Goal: Task Accomplishment & Management: Manage account settings

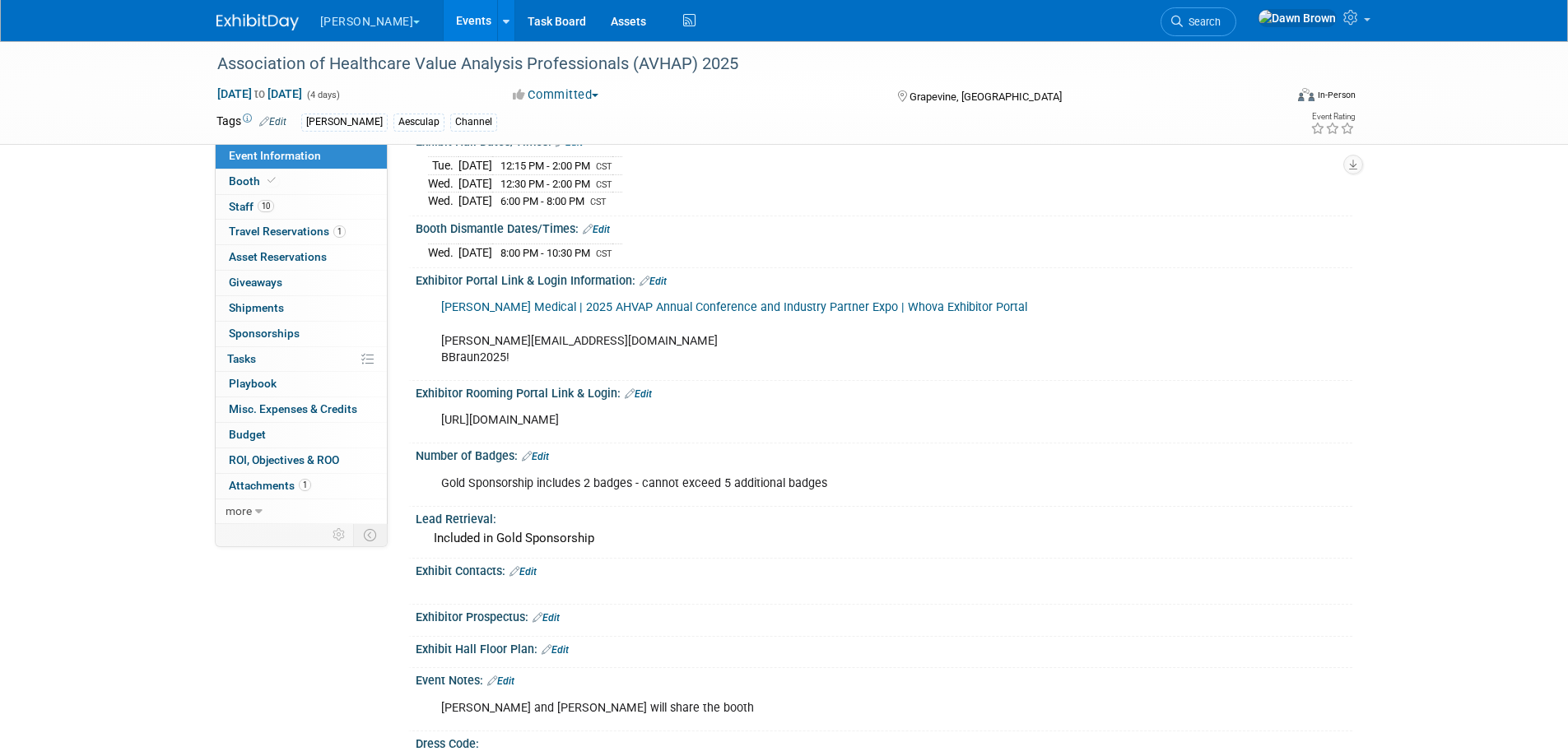
click at [443, 18] on link "Events" at bounding box center [473, 20] width 60 height 42
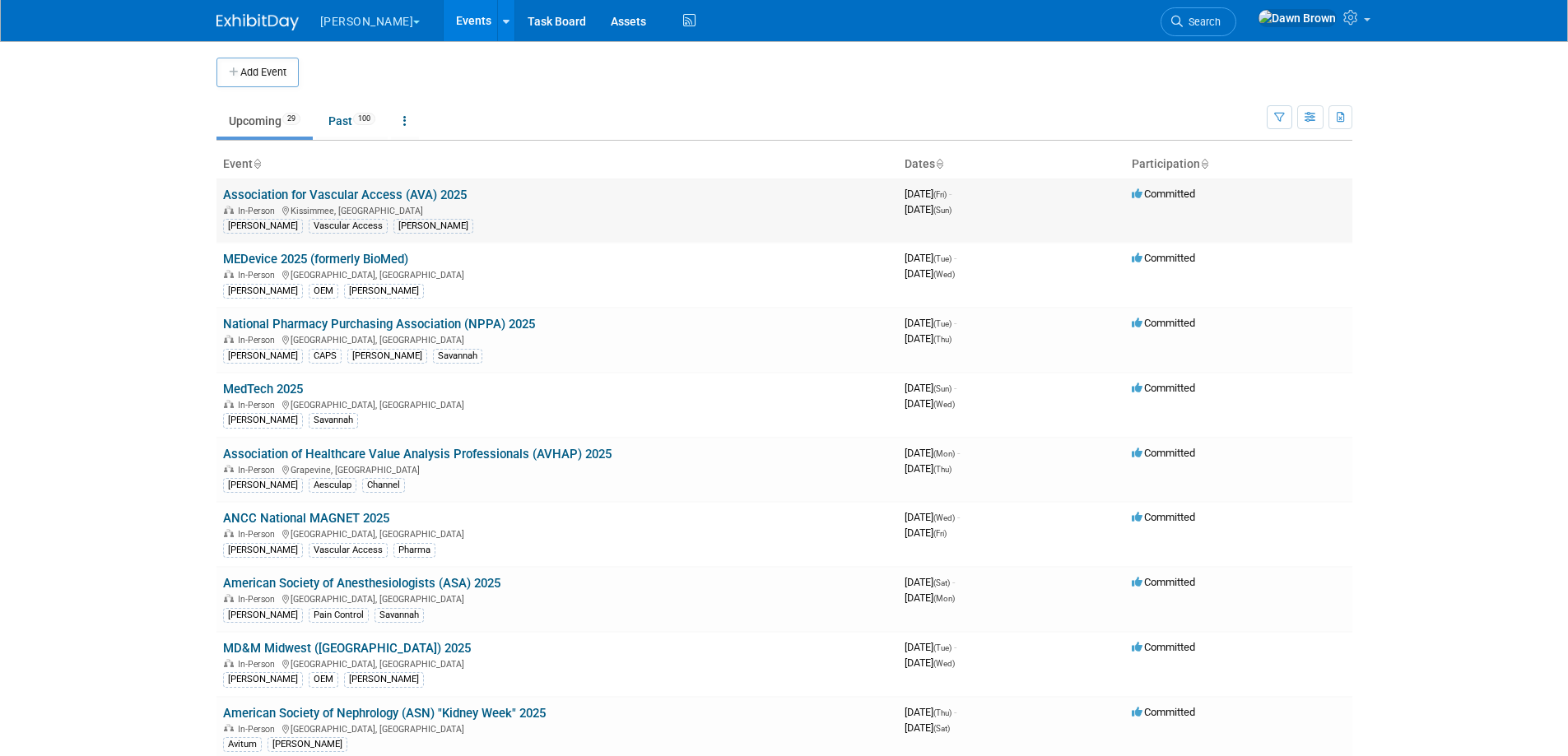
click at [413, 192] on link "Association for Vascular Access (AVA) 2025" at bounding box center [345, 194] width 244 height 15
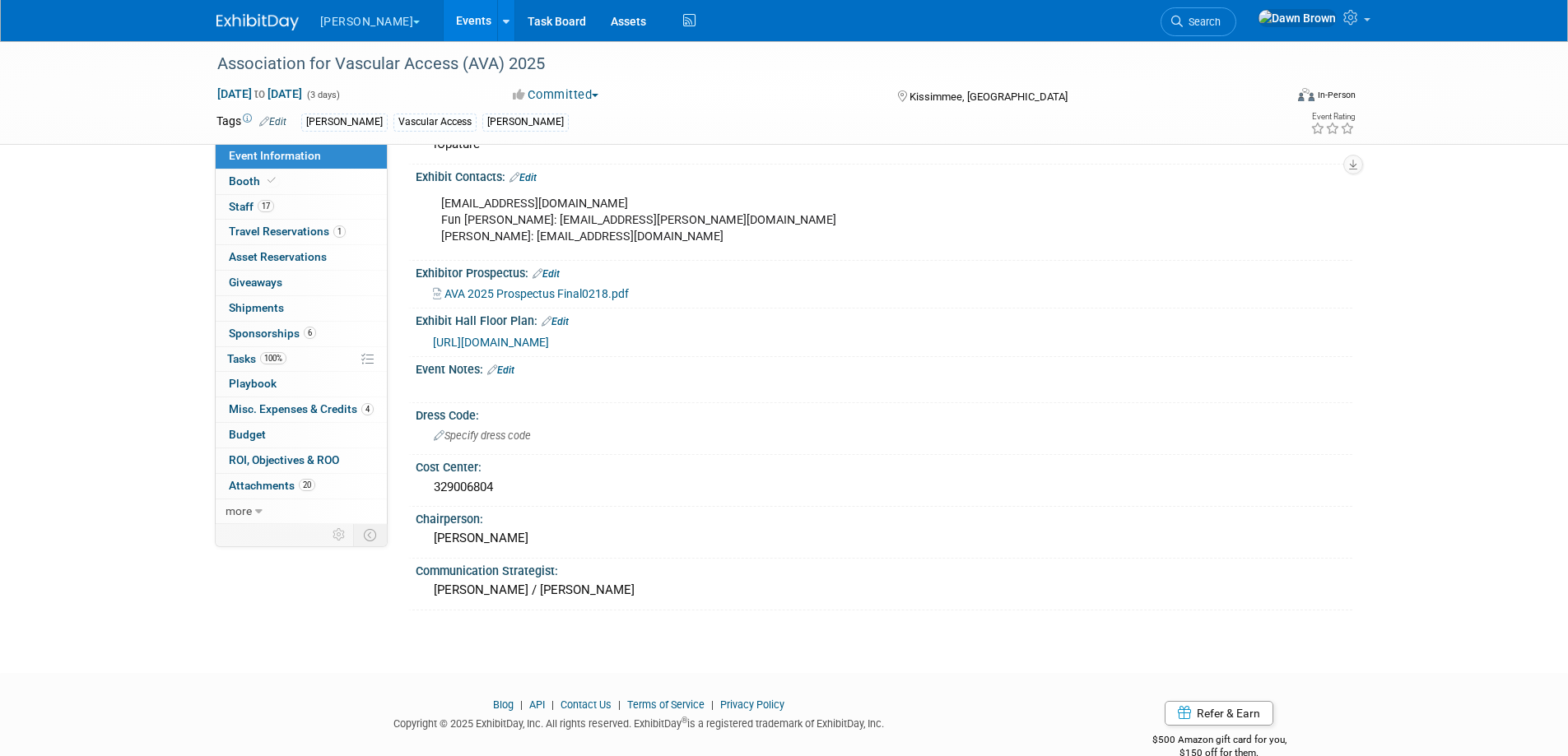
scroll to position [674, 0]
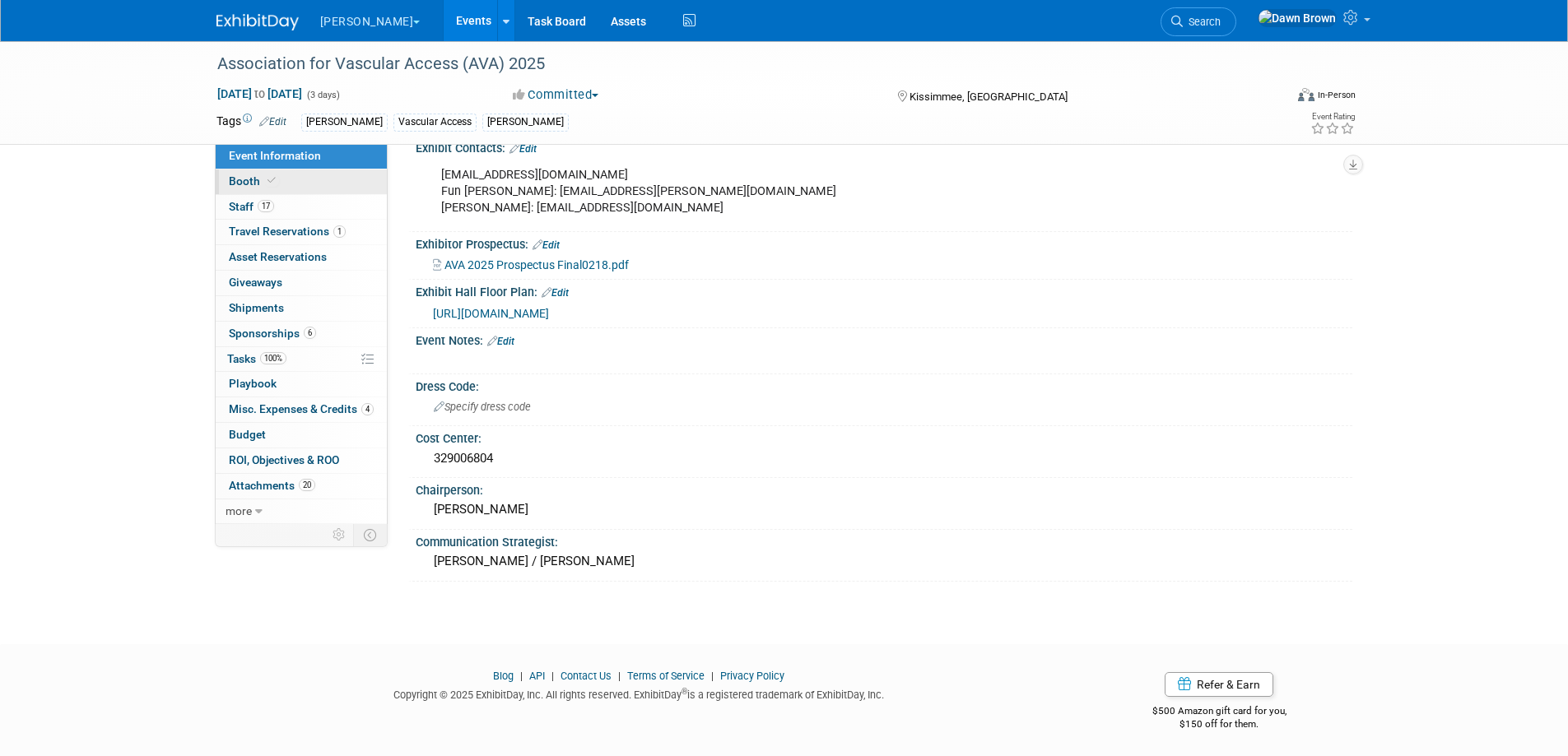
click at [246, 170] on link "Booth" at bounding box center [301, 182] width 171 height 25
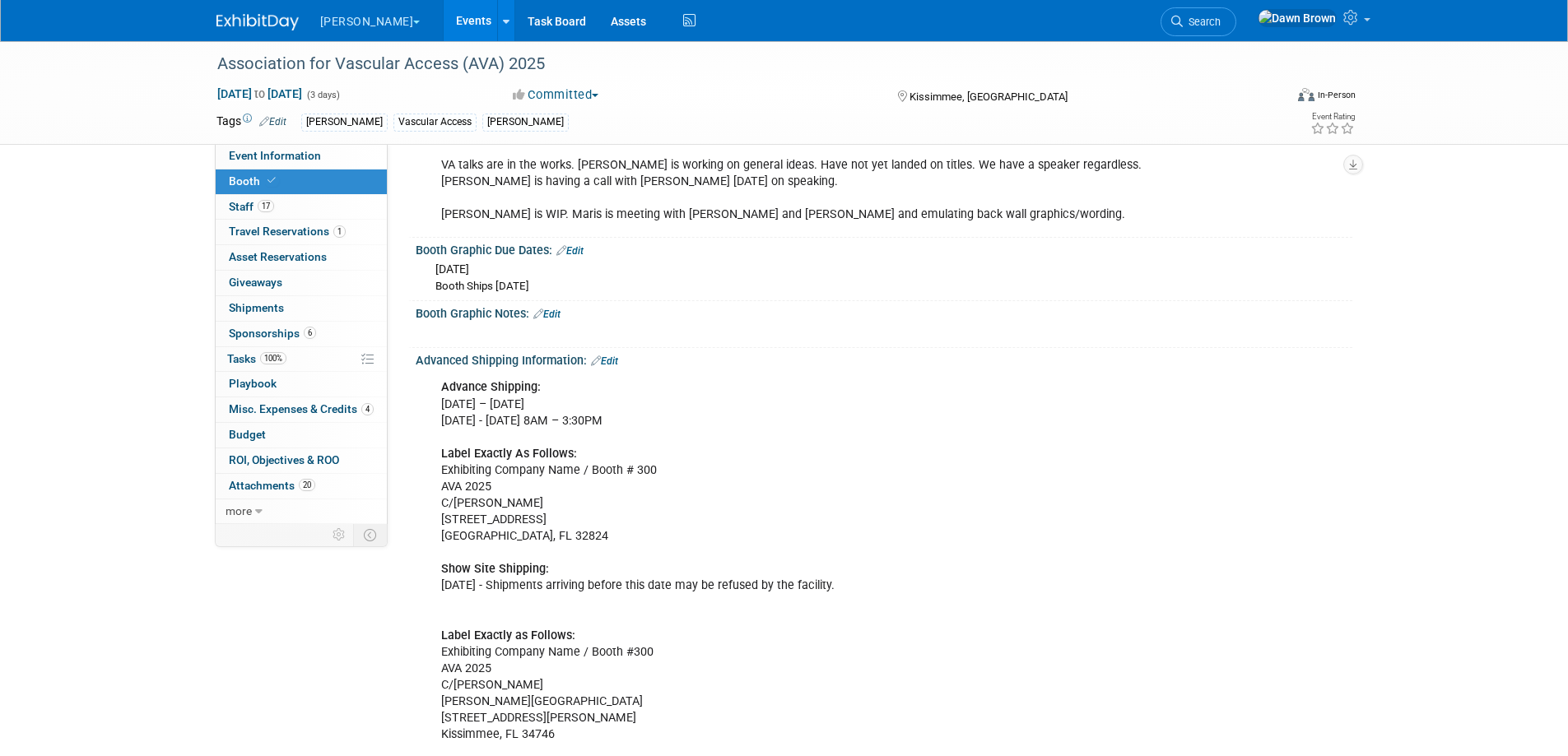
scroll to position [432, 0]
click at [443, 19] on link "Events" at bounding box center [473, 20] width 60 height 42
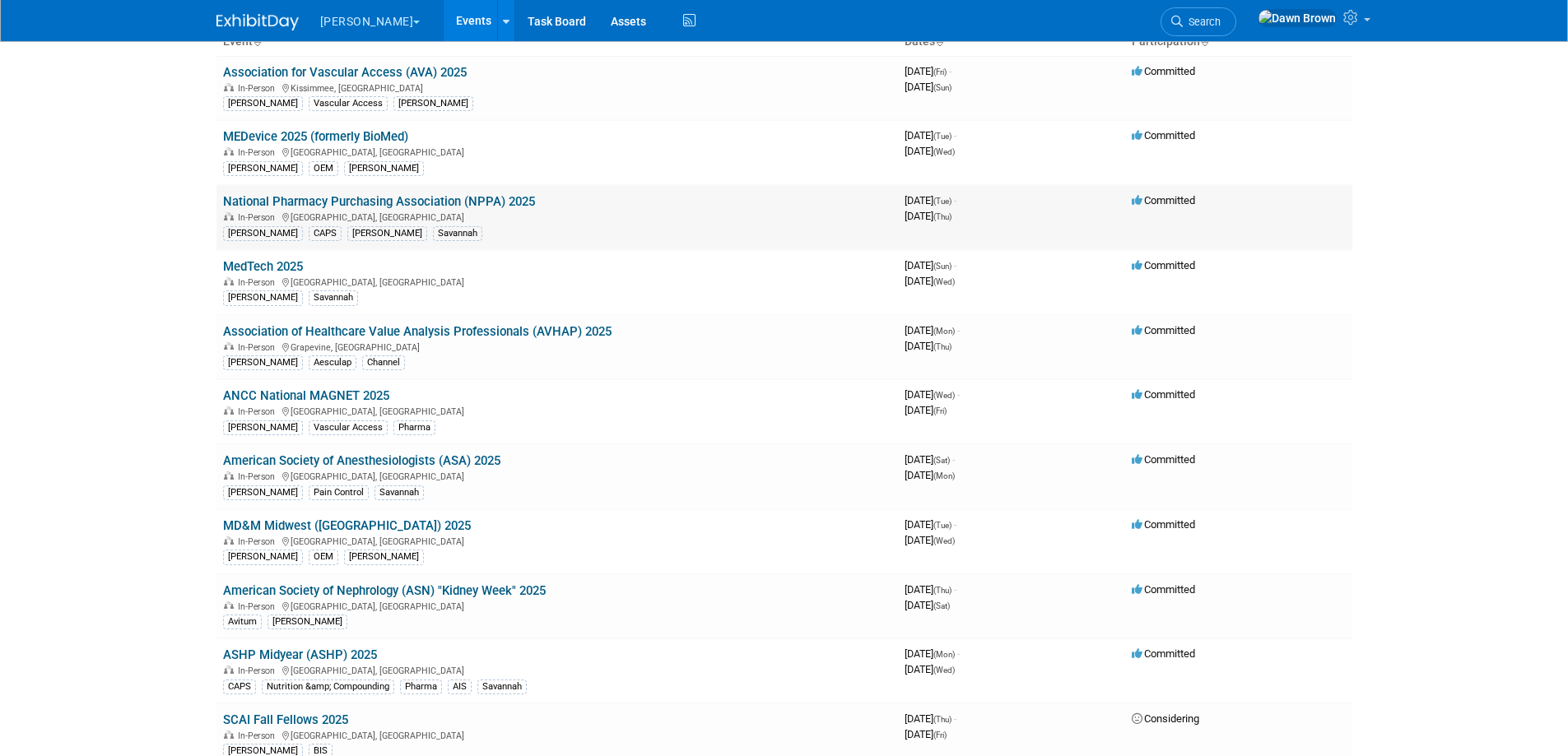
scroll to position [164, 0]
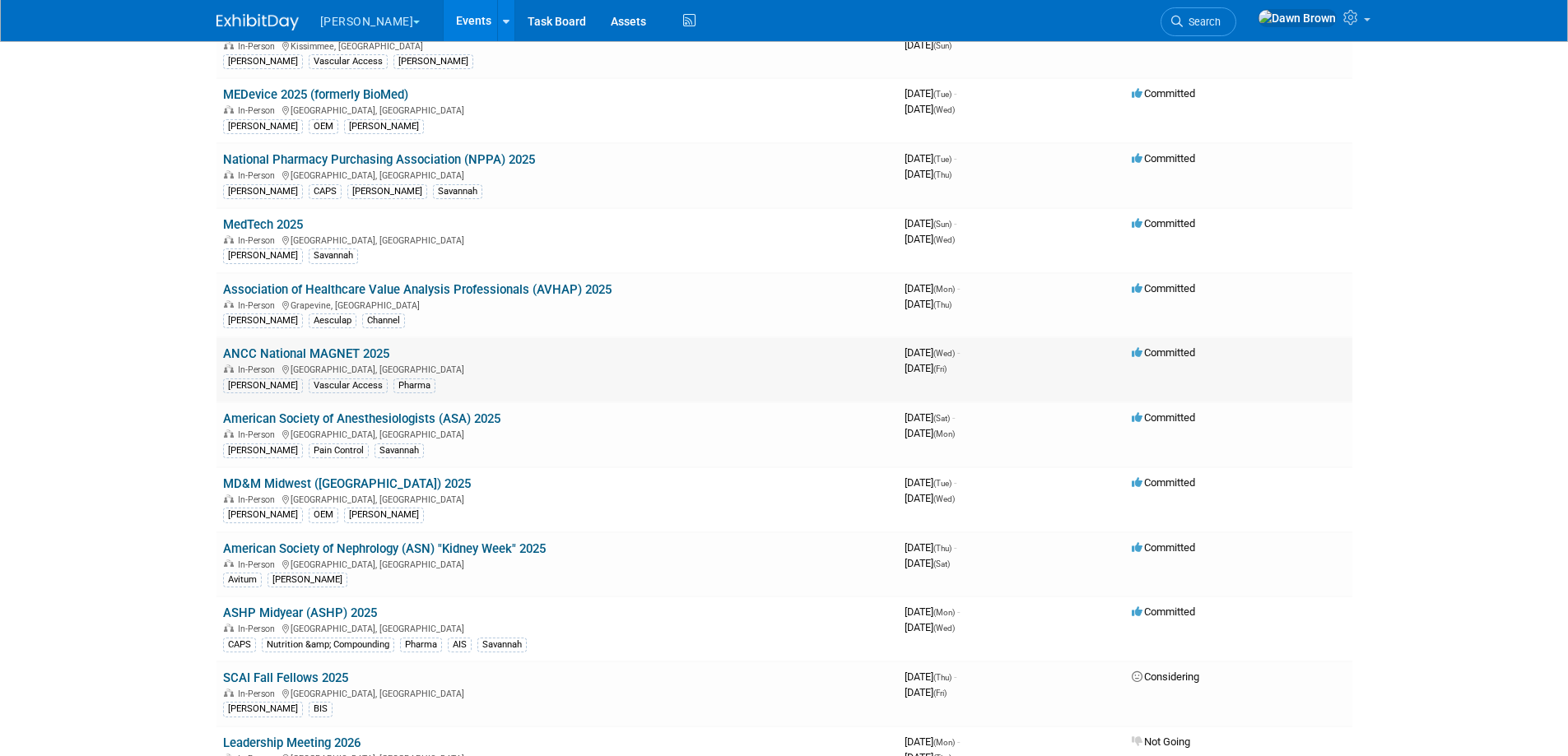
click at [317, 353] on link "ANCC National MAGNET 2025" at bounding box center [307, 353] width 166 height 15
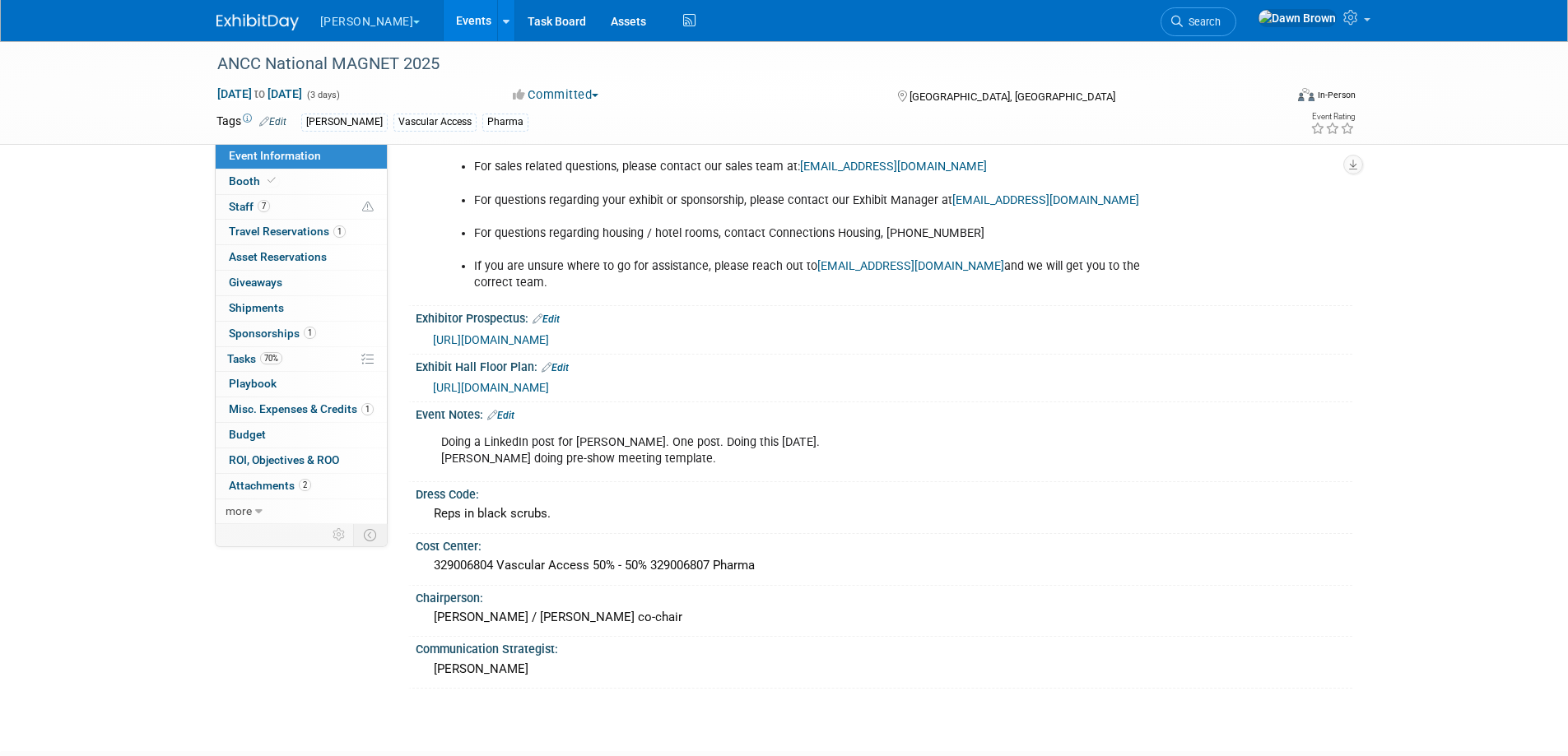
scroll to position [1070, 0]
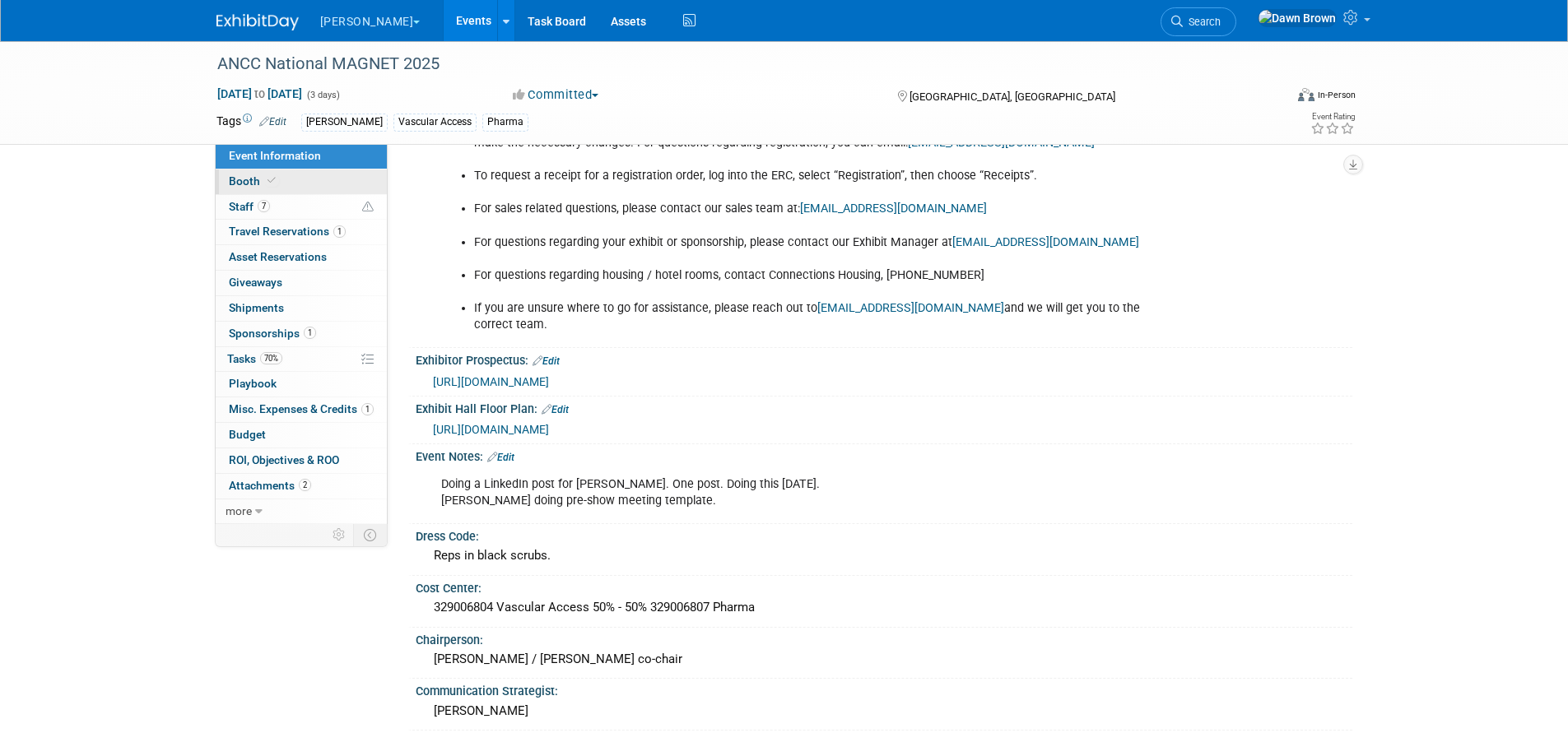
click at [244, 175] on span "Booth" at bounding box center [254, 181] width 50 height 13
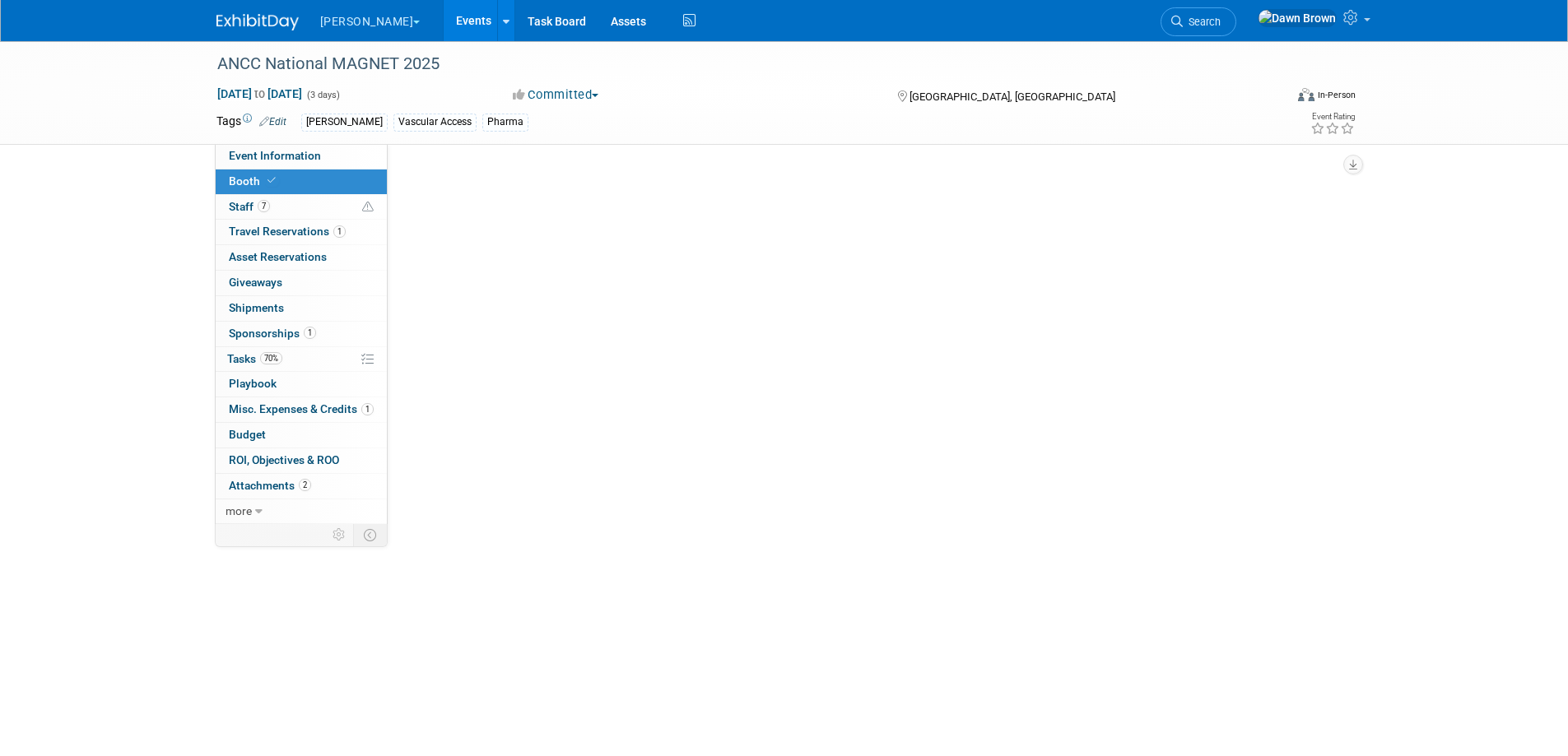
scroll to position [0, 0]
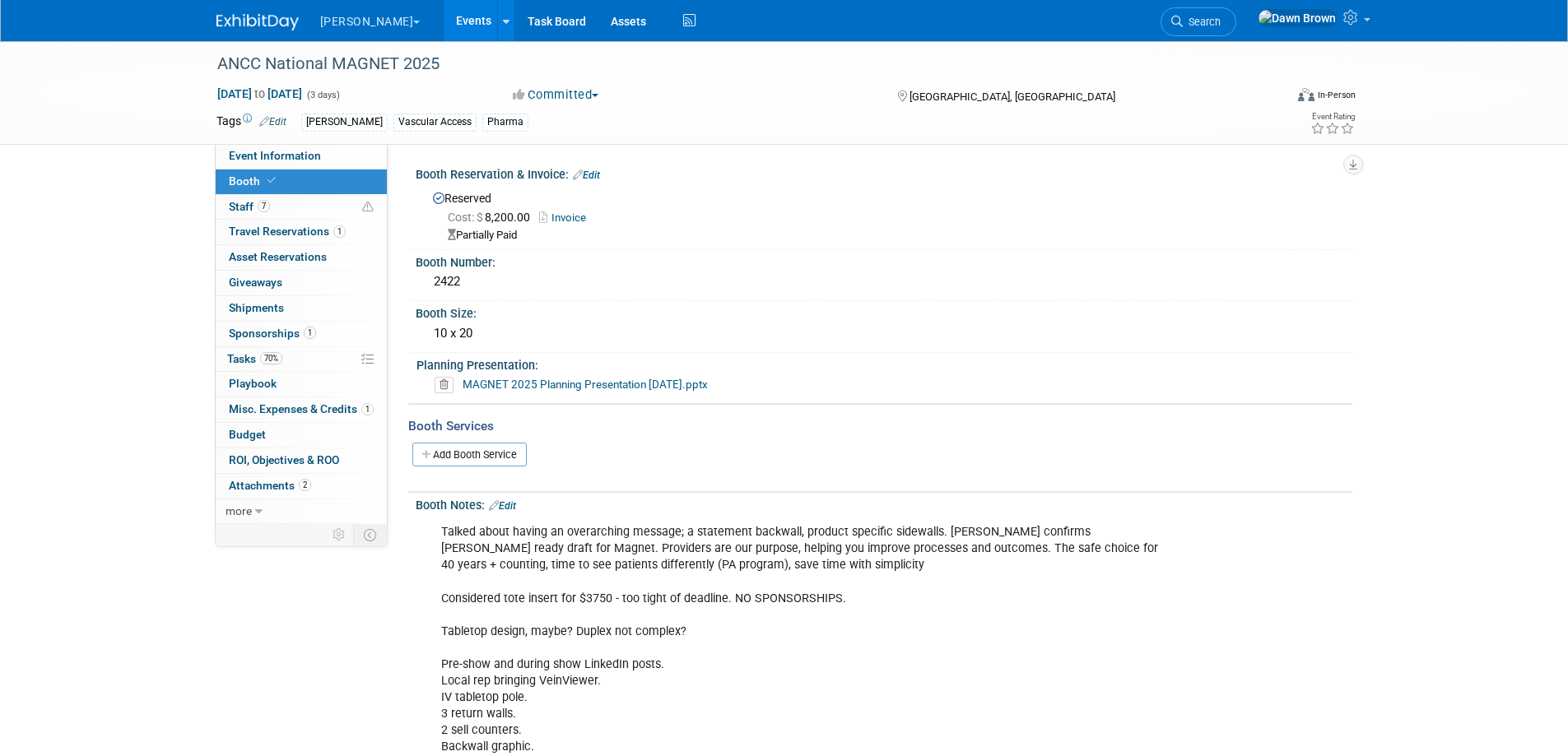
click at [445, 378] on icon at bounding box center [443, 385] width 19 height 17
click at [434, 442] on link "Yes" at bounding box center [428, 447] width 48 height 26
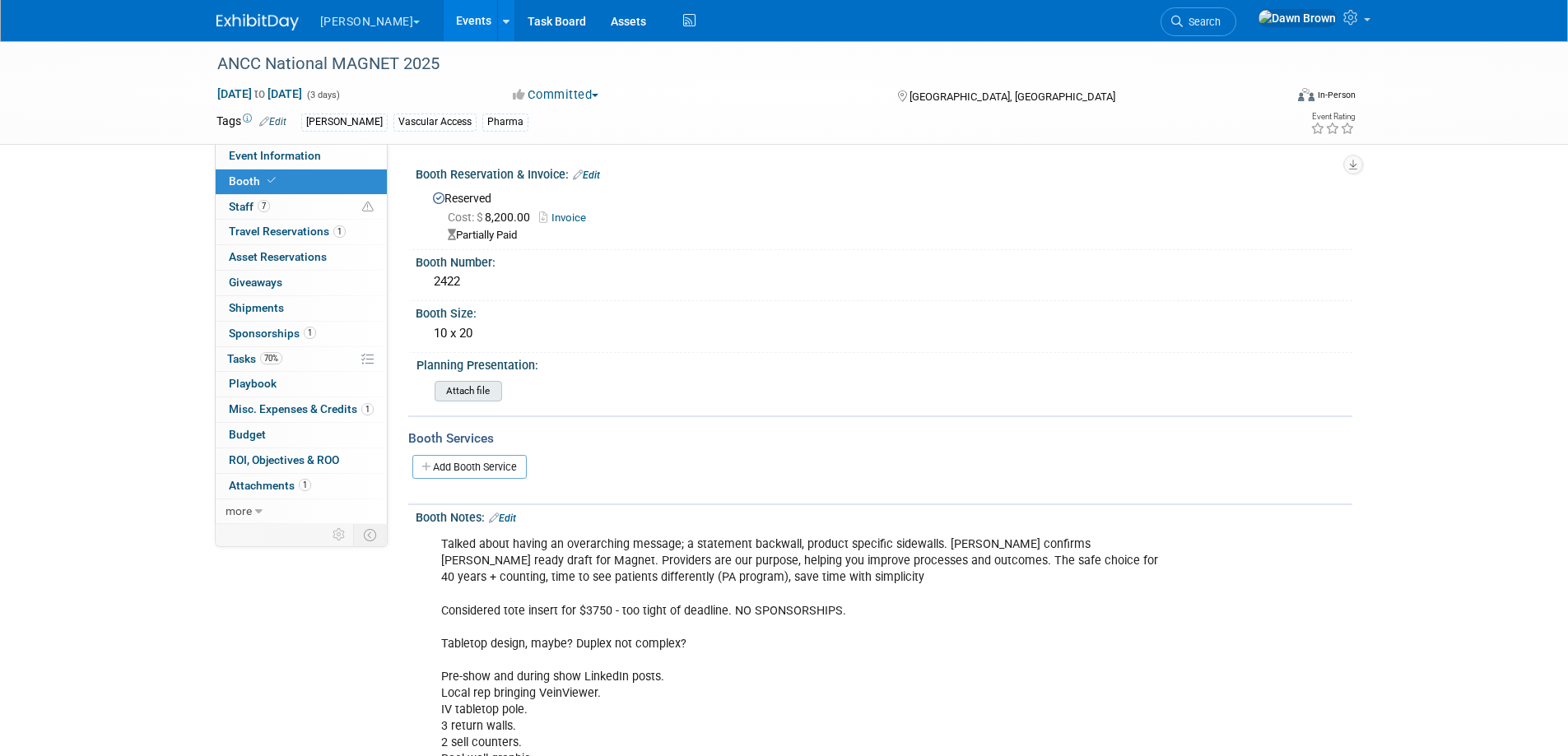
click at [473, 384] on input "file" at bounding box center [389, 390] width 223 height 19
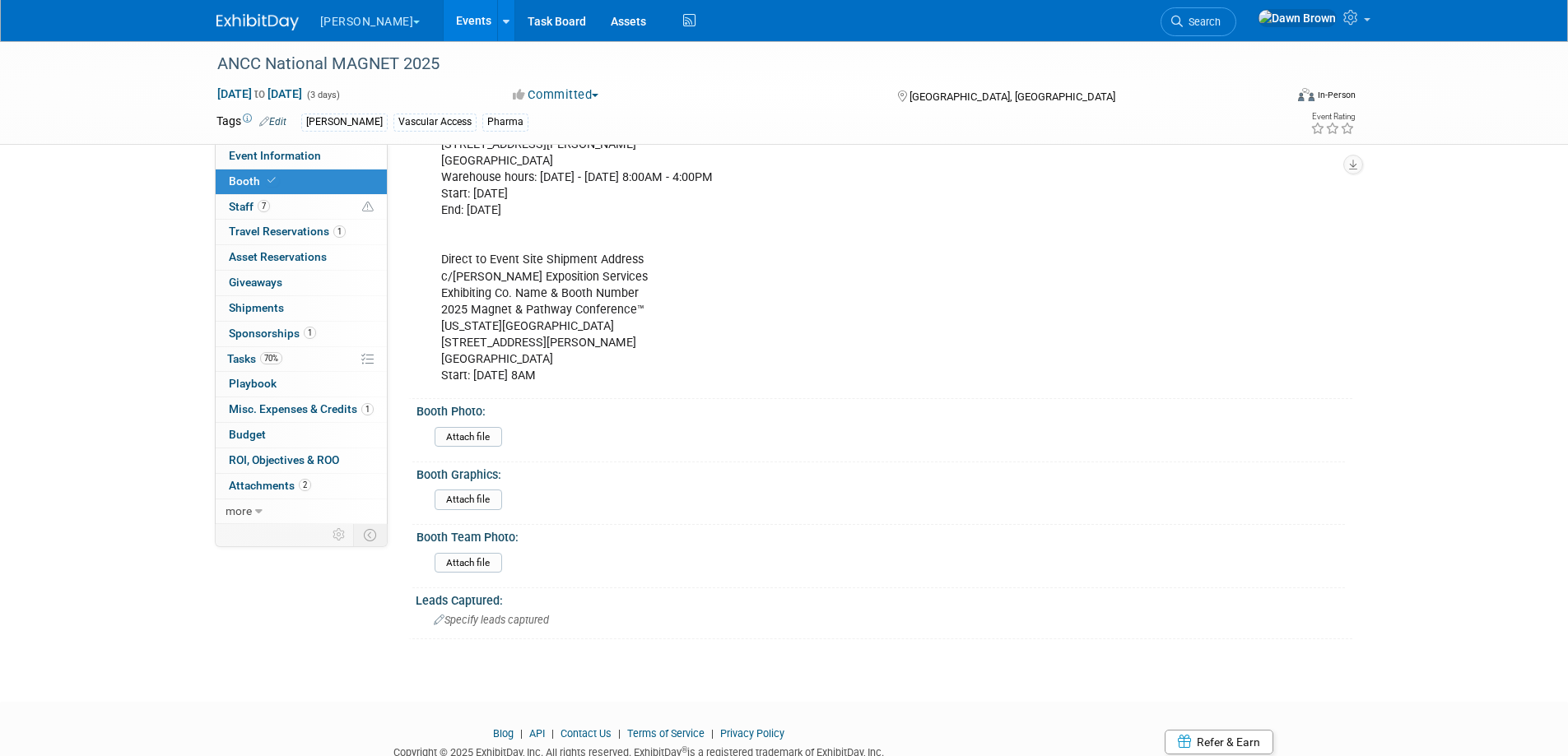
scroll to position [1034, 0]
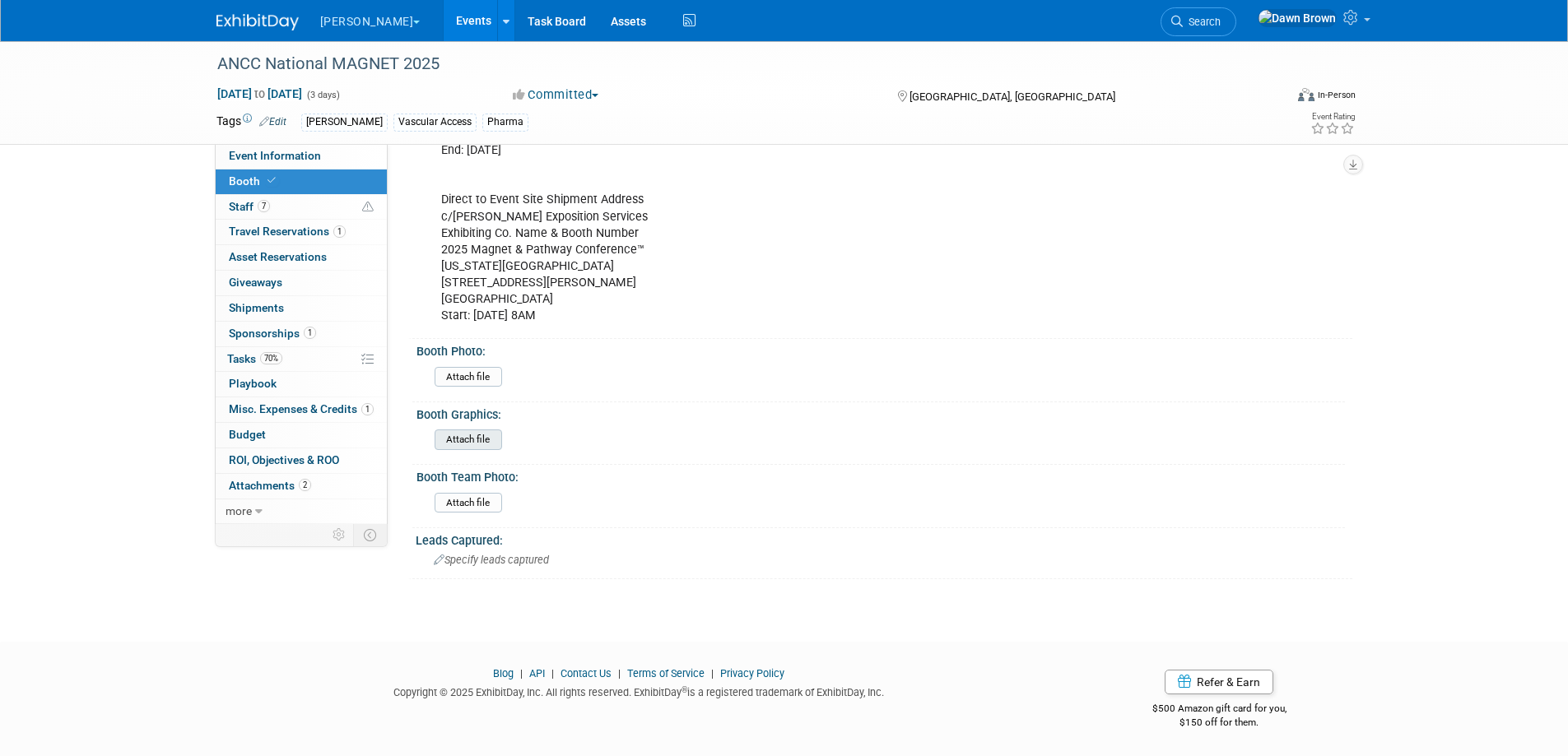
click at [478, 441] on input "file" at bounding box center [389, 439] width 223 height 19
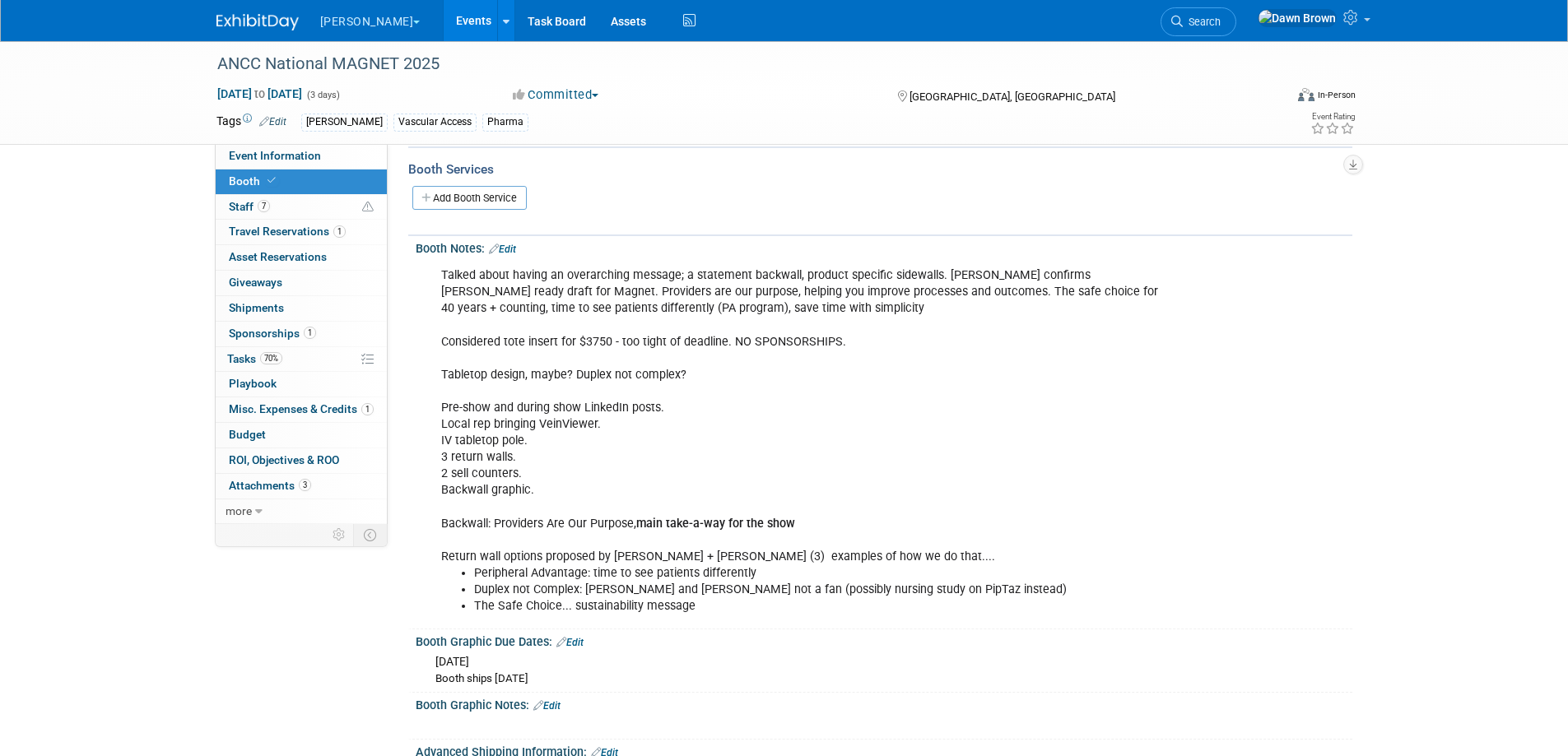
scroll to position [0, 0]
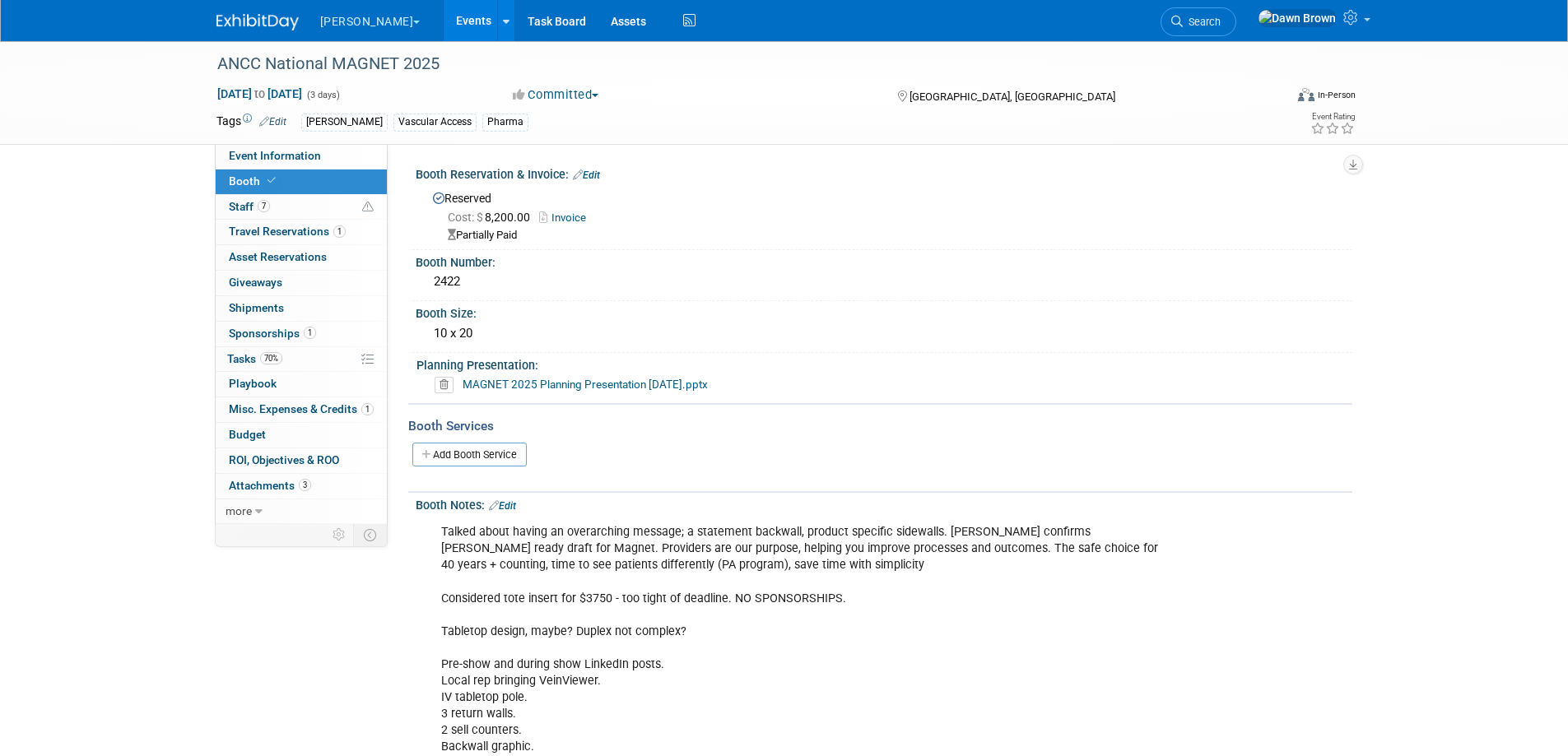
click at [443, 20] on link "Events" at bounding box center [473, 20] width 60 height 42
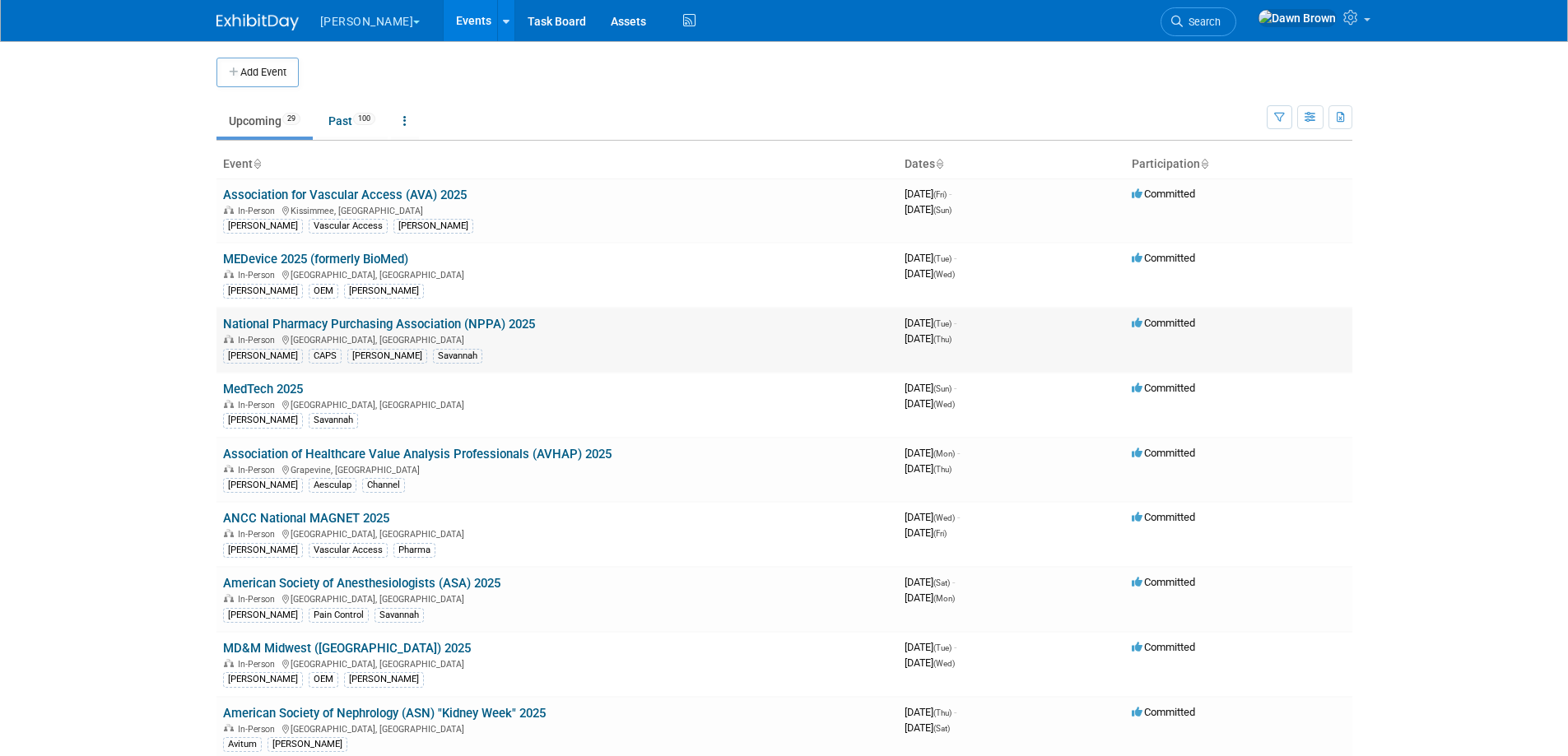
click at [467, 322] on link "National Pharmacy Purchasing Association (NPPA) 2025" at bounding box center [379, 324] width 312 height 15
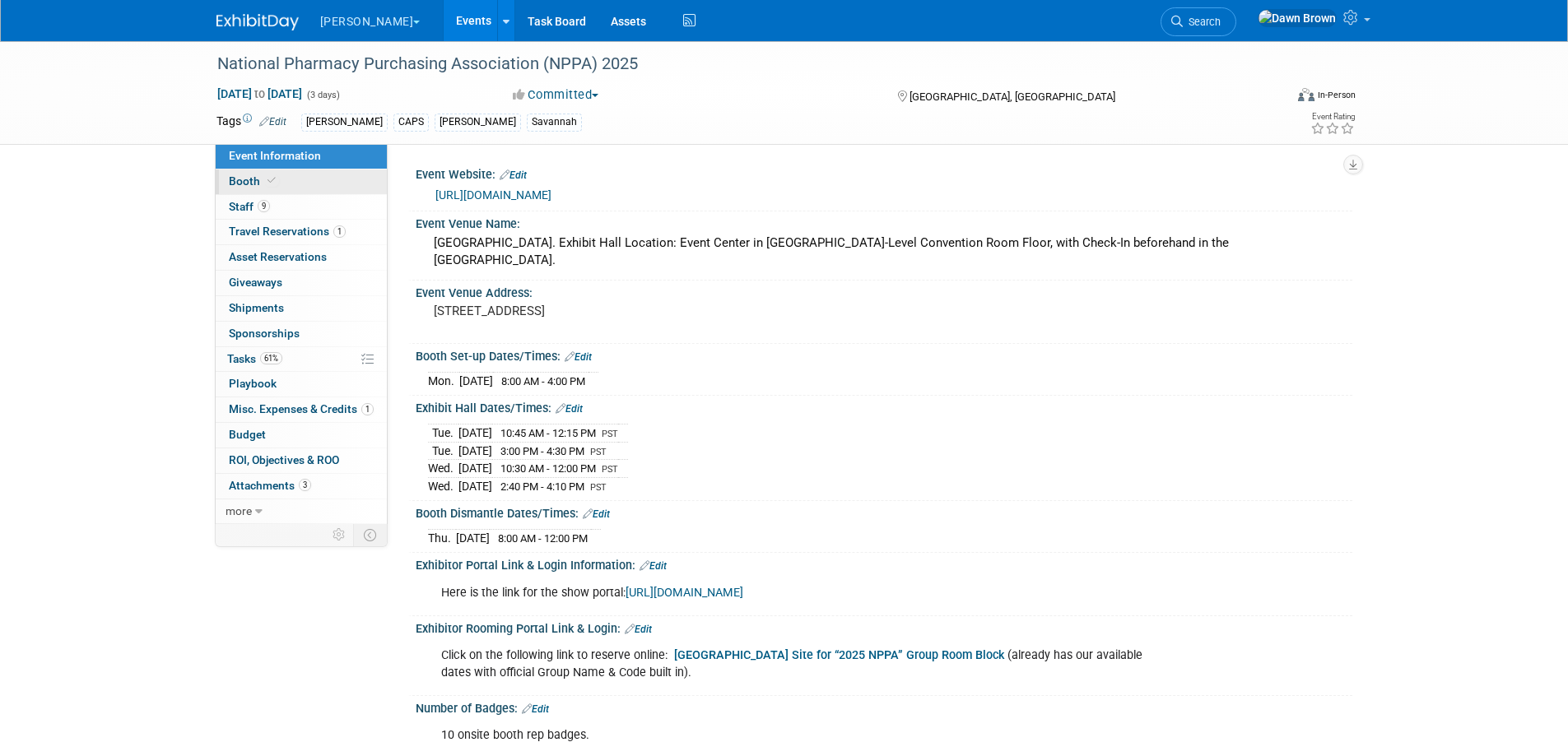
click at [238, 179] on span "Booth" at bounding box center [254, 181] width 50 height 13
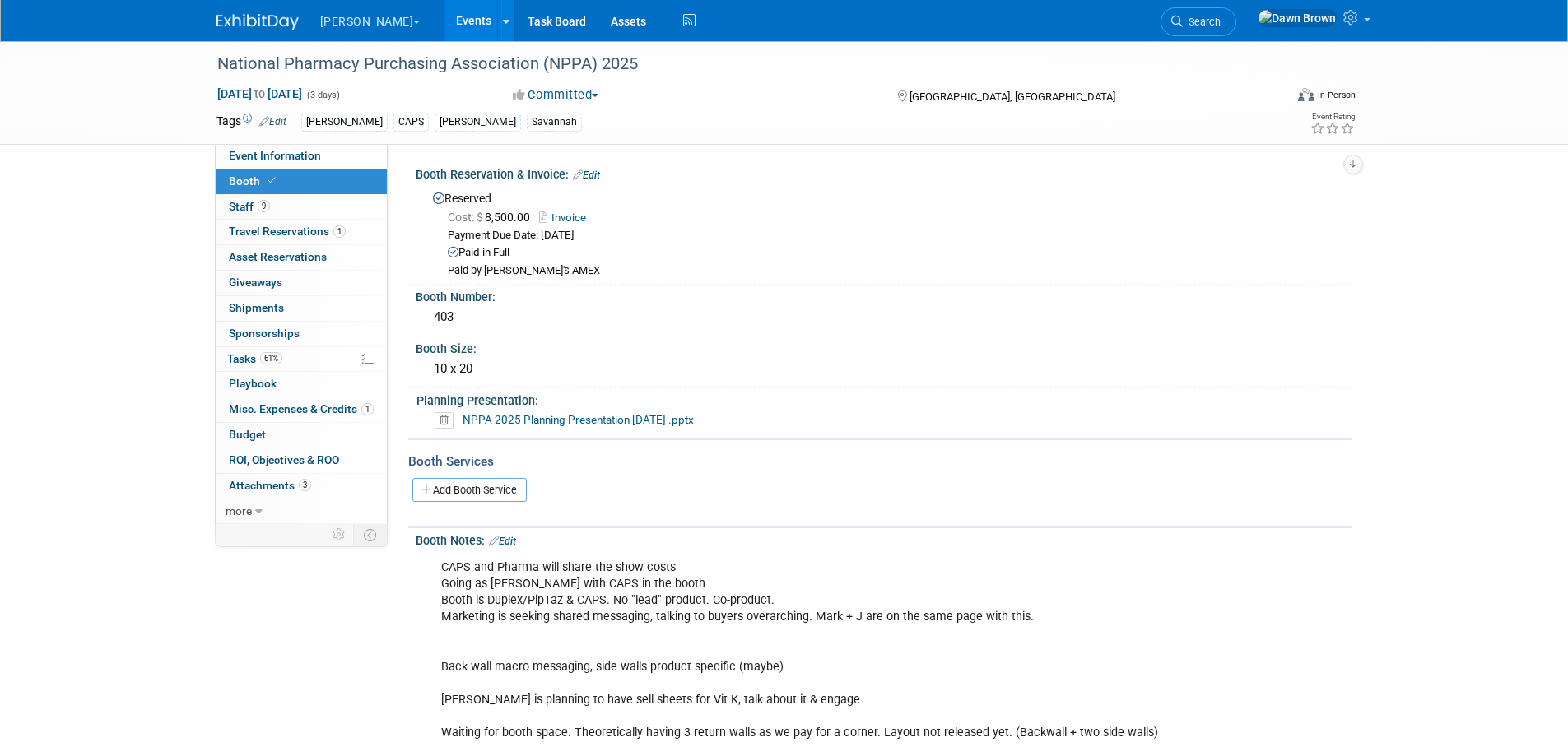
click at [441, 416] on icon at bounding box center [443, 420] width 19 height 17
click at [427, 479] on link "Yes" at bounding box center [426, 482] width 48 height 26
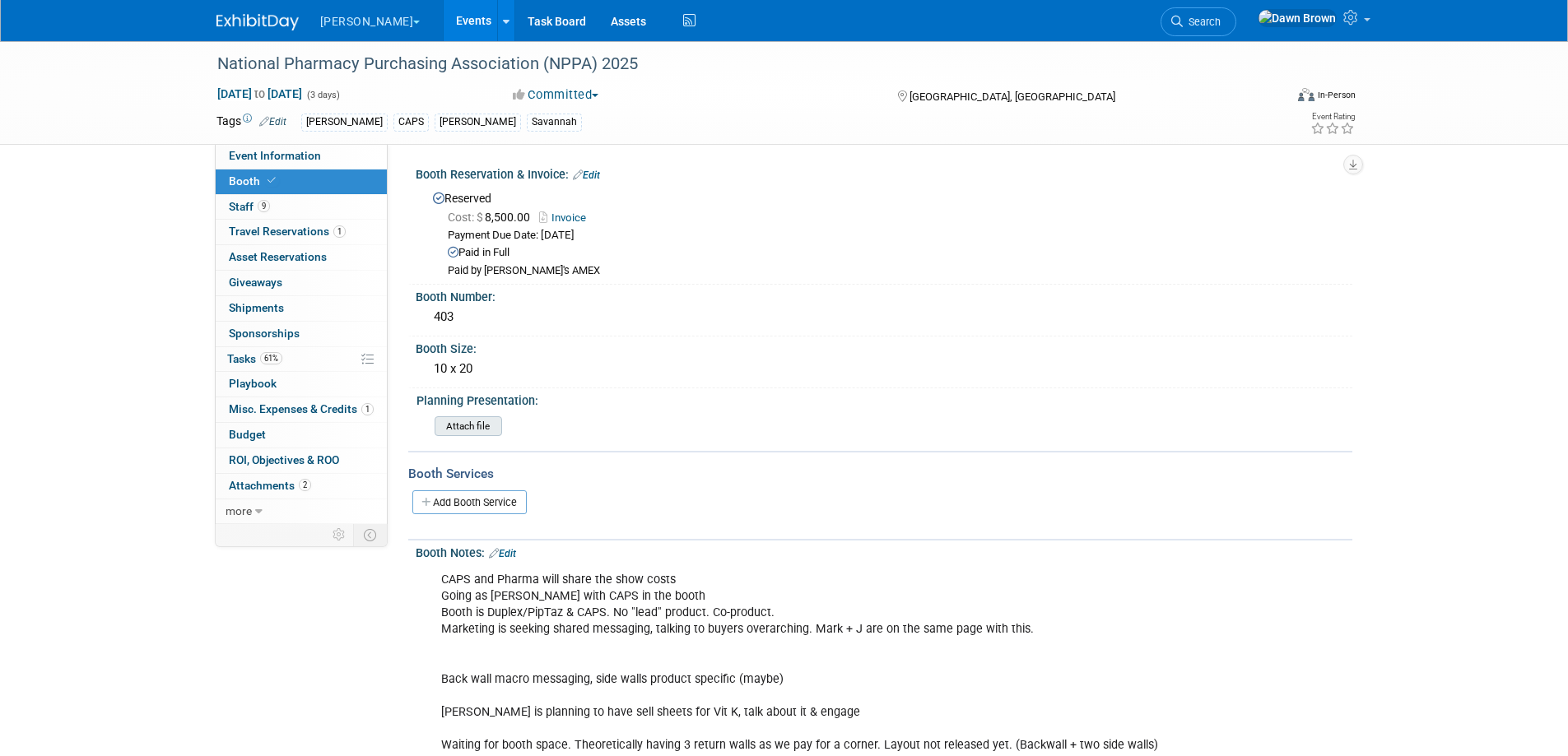
click at [465, 429] on input "file" at bounding box center [389, 426] width 223 height 19
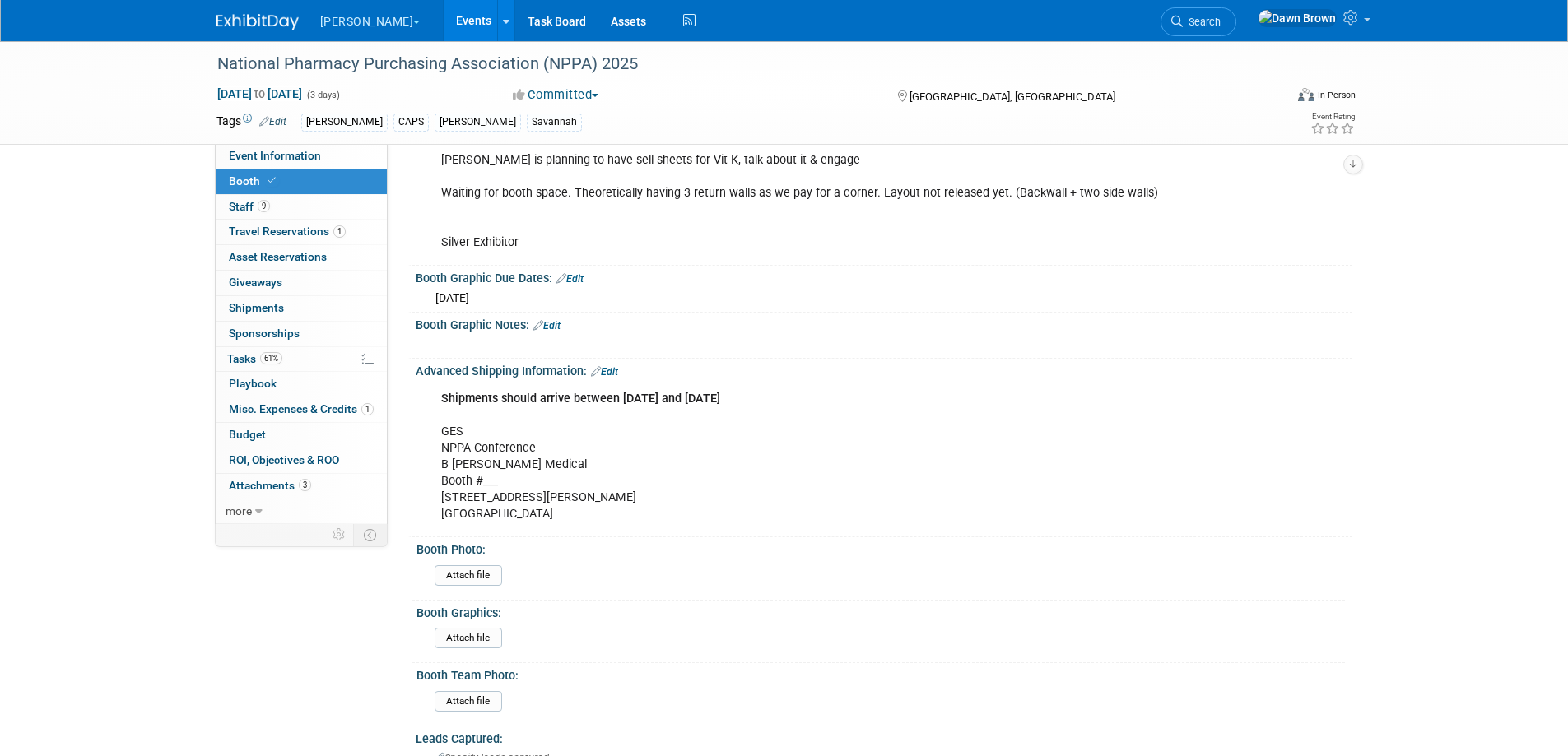
scroll to position [658, 0]
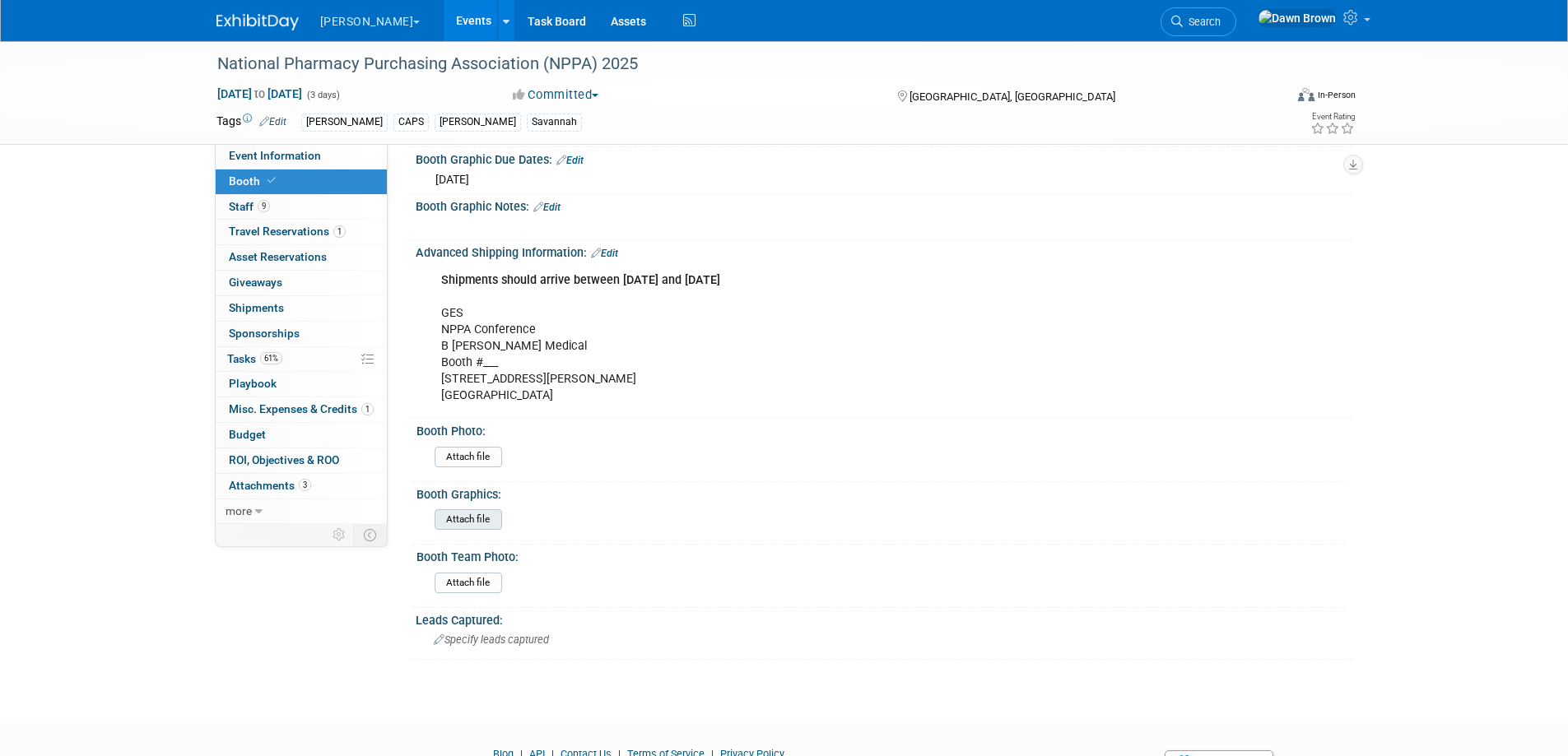
click at [474, 518] on input "file" at bounding box center [389, 519] width 223 height 19
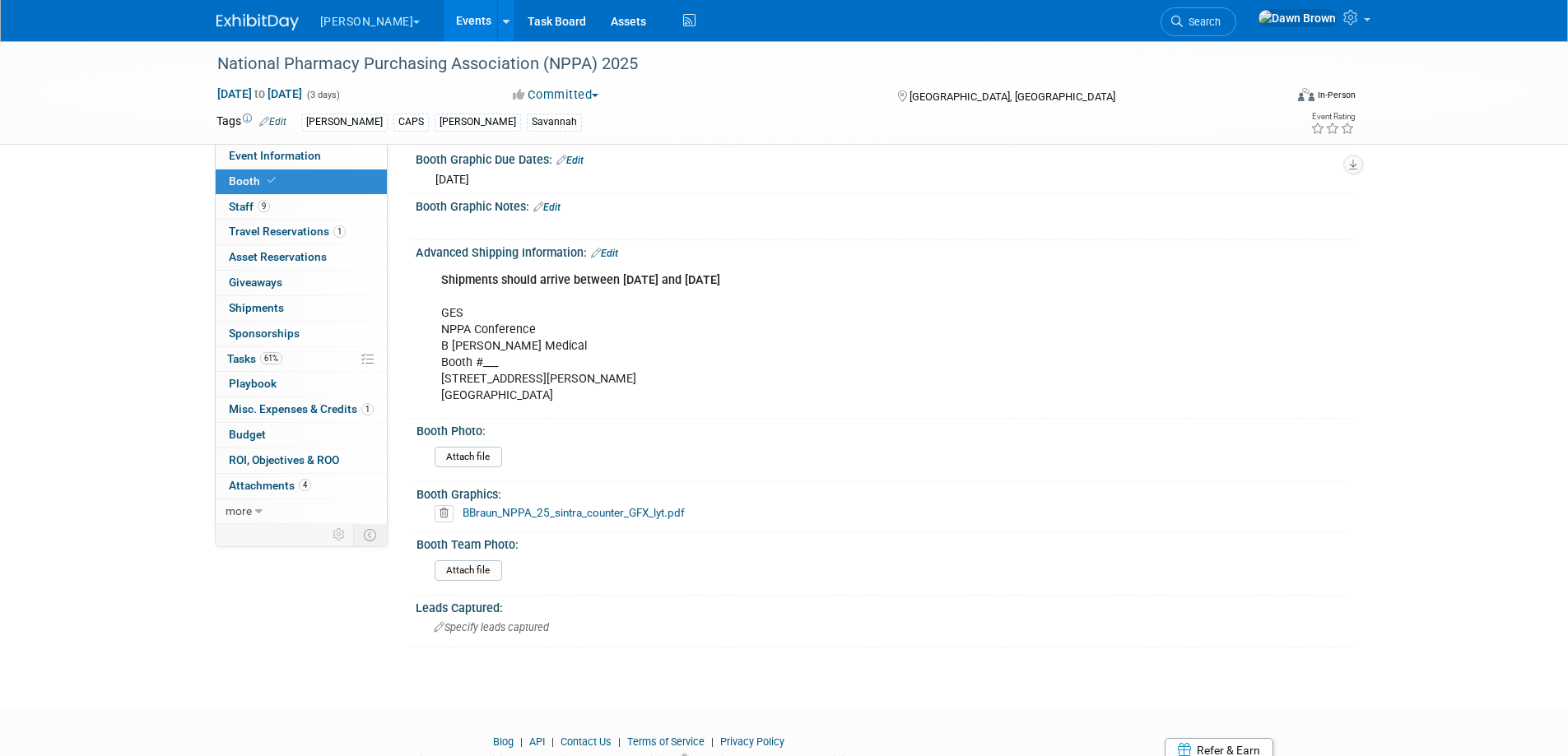
click at [443, 15] on link "Events" at bounding box center [473, 20] width 60 height 42
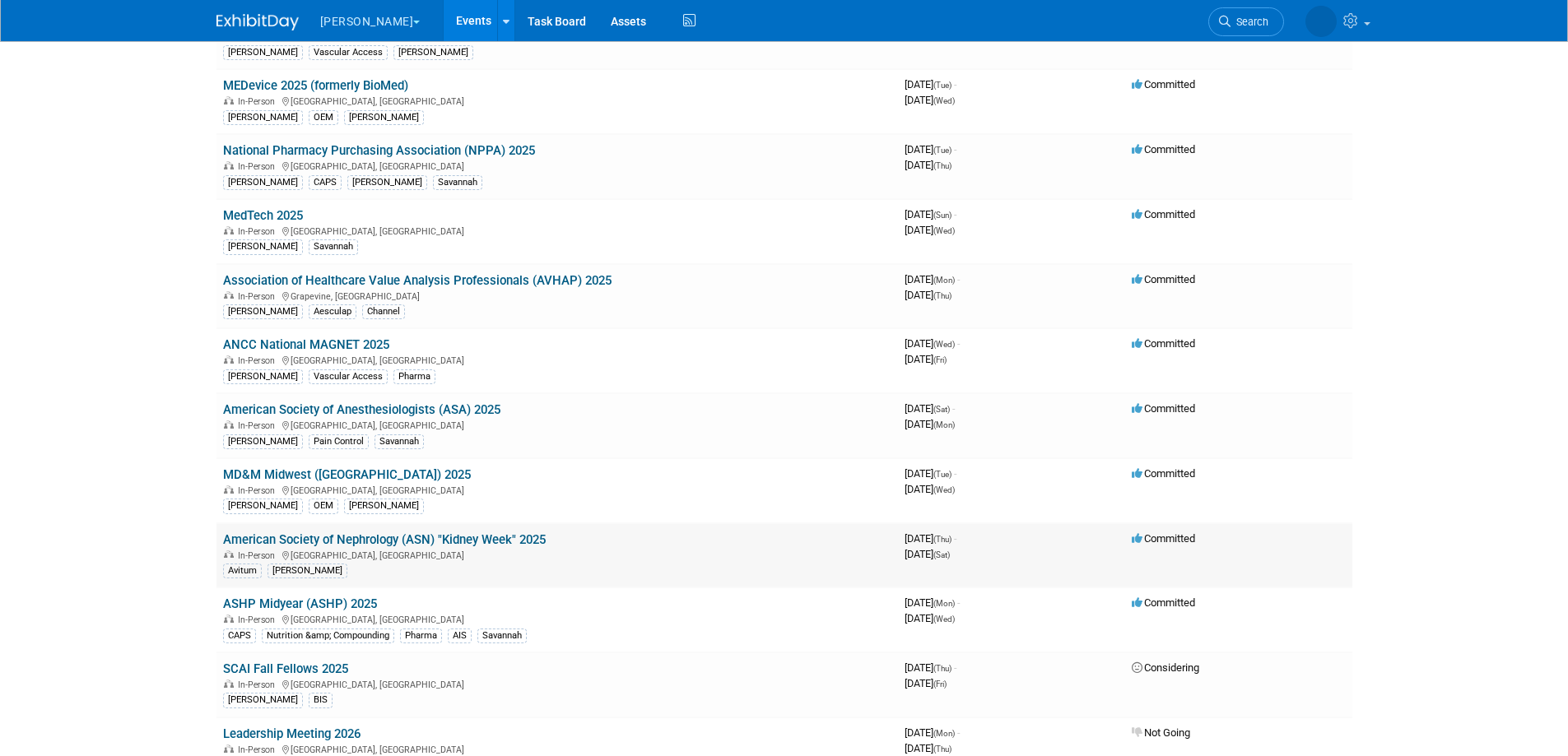
scroll to position [185, 0]
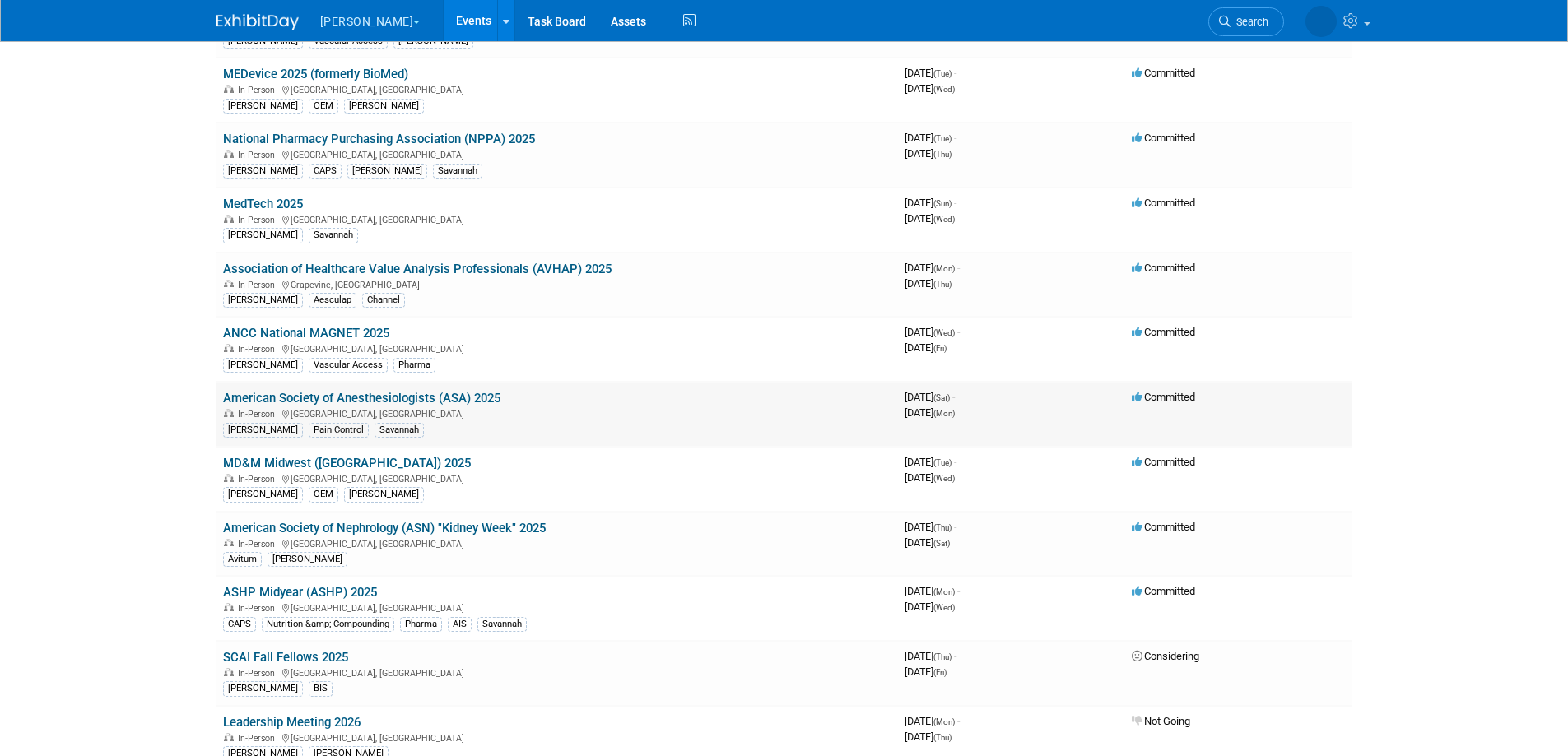
click at [442, 399] on link "American Society of Anesthesiologists (ASA) 2025" at bounding box center [362, 398] width 277 height 15
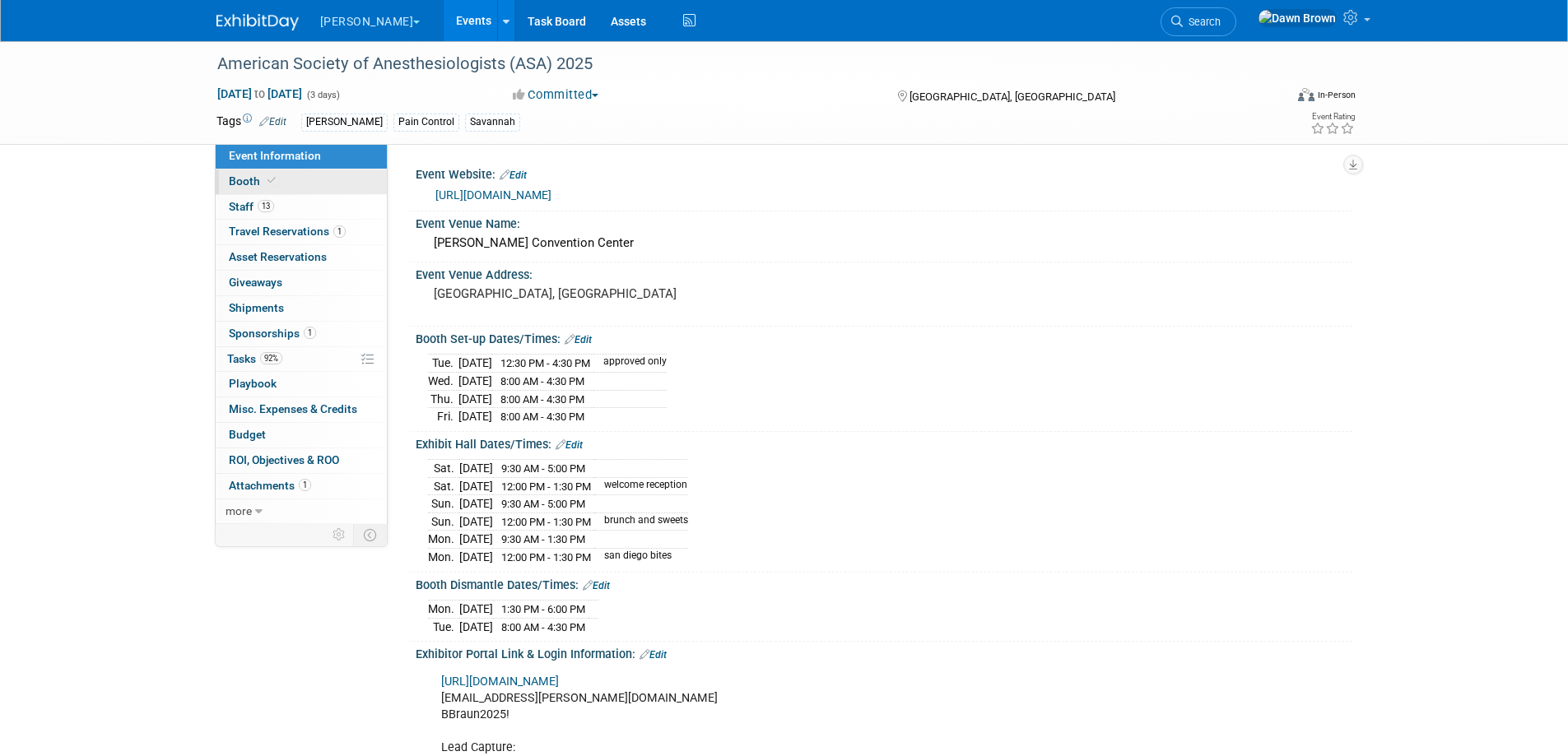
click at [237, 179] on span "Booth" at bounding box center [254, 181] width 50 height 13
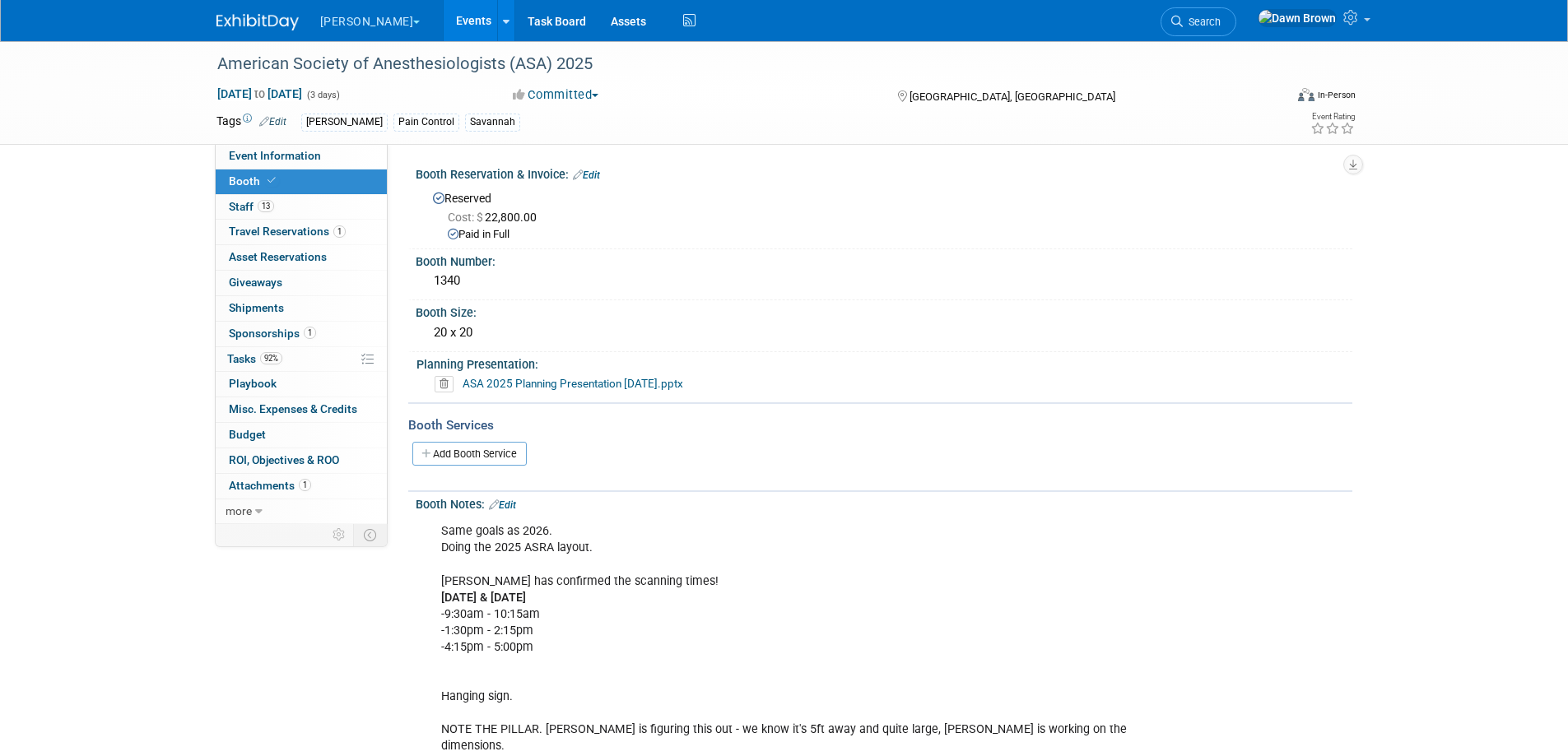
click at [444, 385] on icon at bounding box center [443, 384] width 19 height 17
click at [436, 453] on link "Yes" at bounding box center [426, 447] width 48 height 26
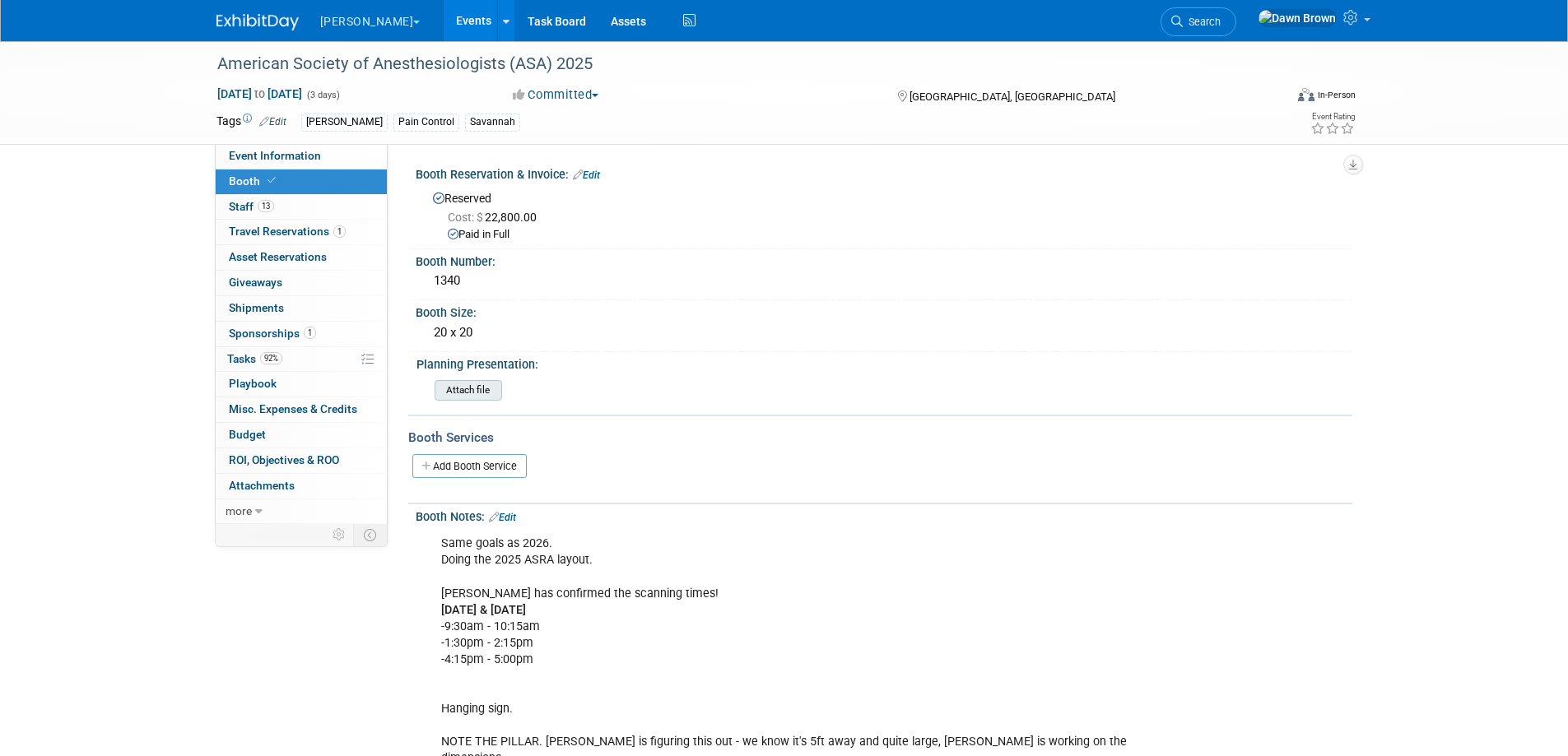
click at [468, 392] on input "file" at bounding box center [389, 389] width 223 height 19
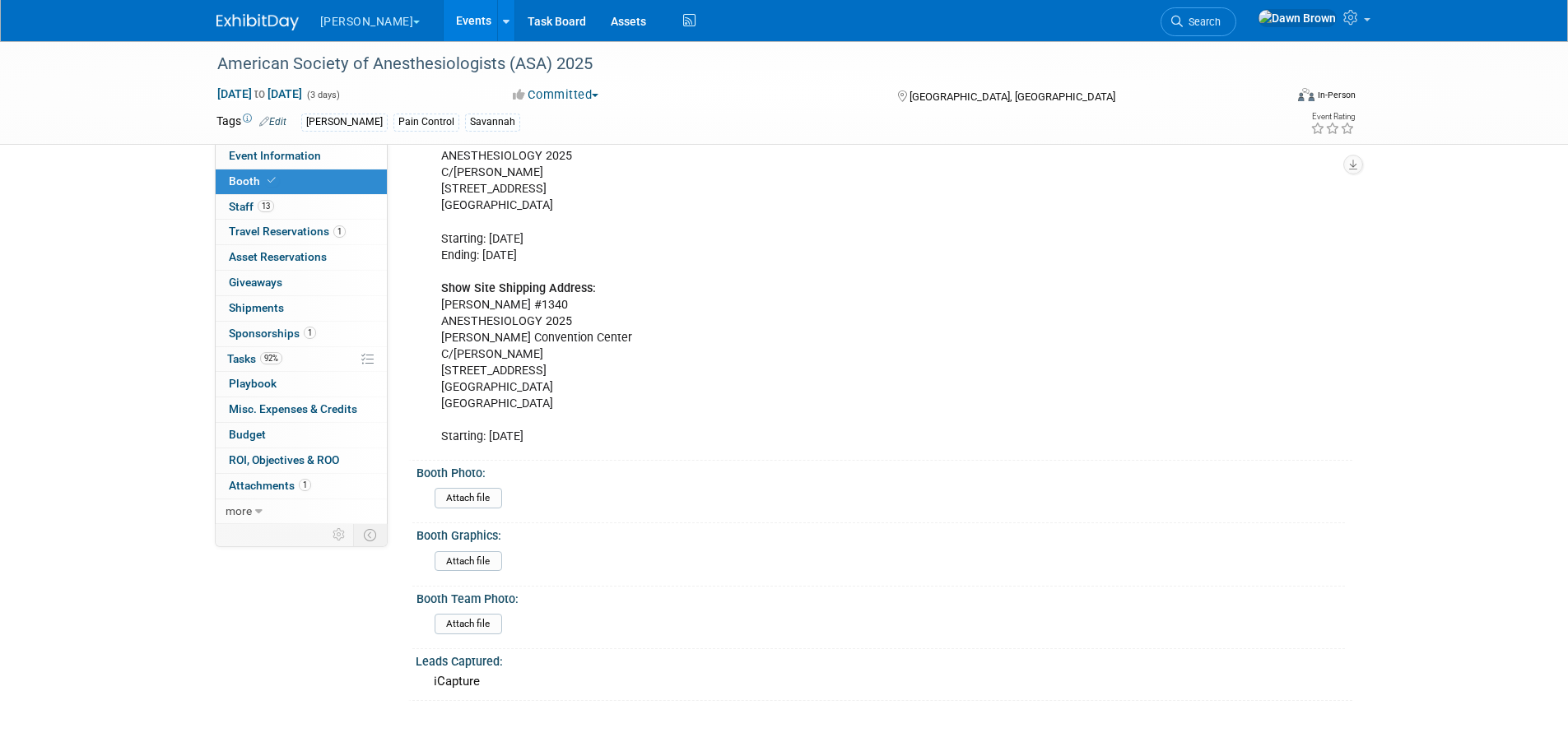
scroll to position [1625, 0]
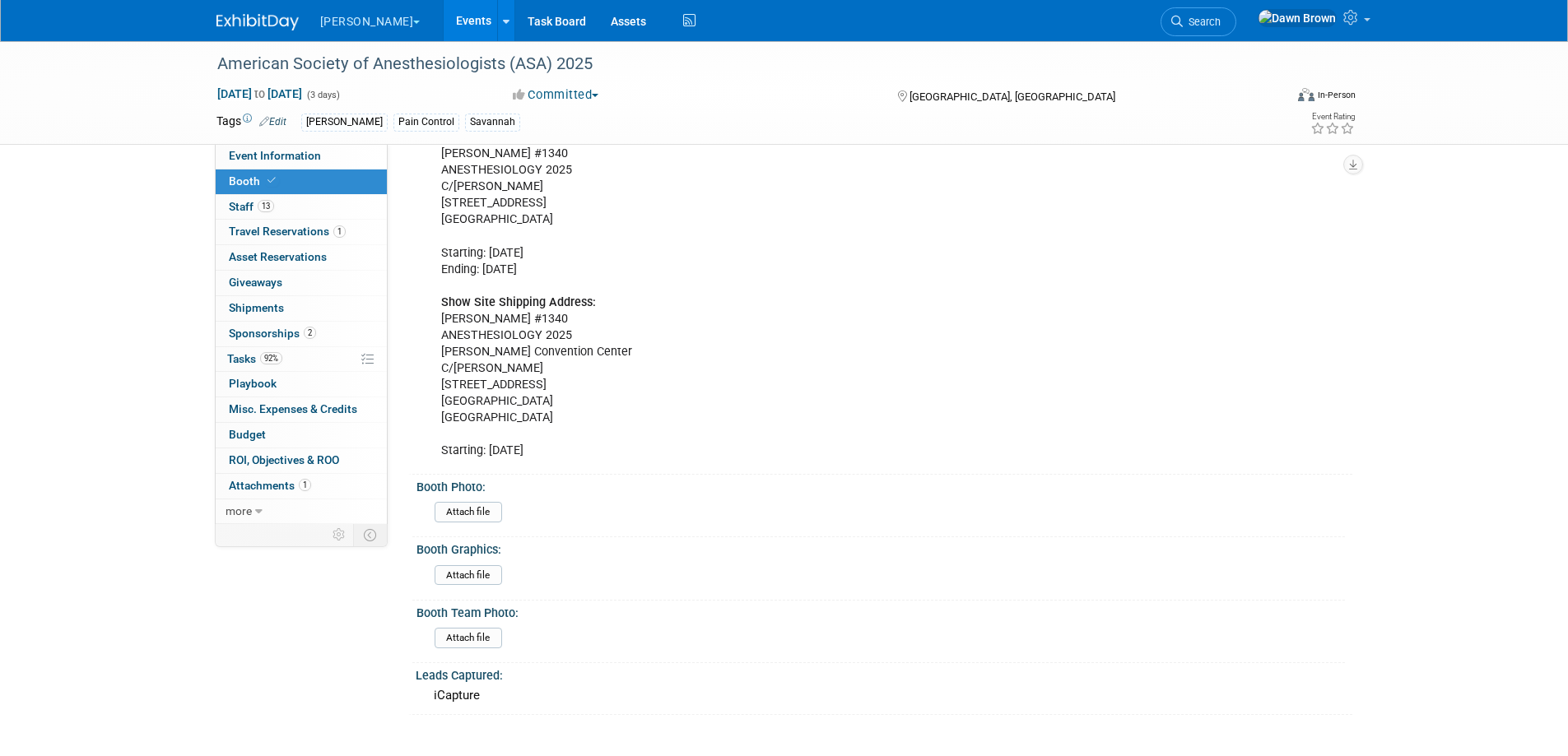
click at [443, 13] on link "Events" at bounding box center [473, 20] width 60 height 42
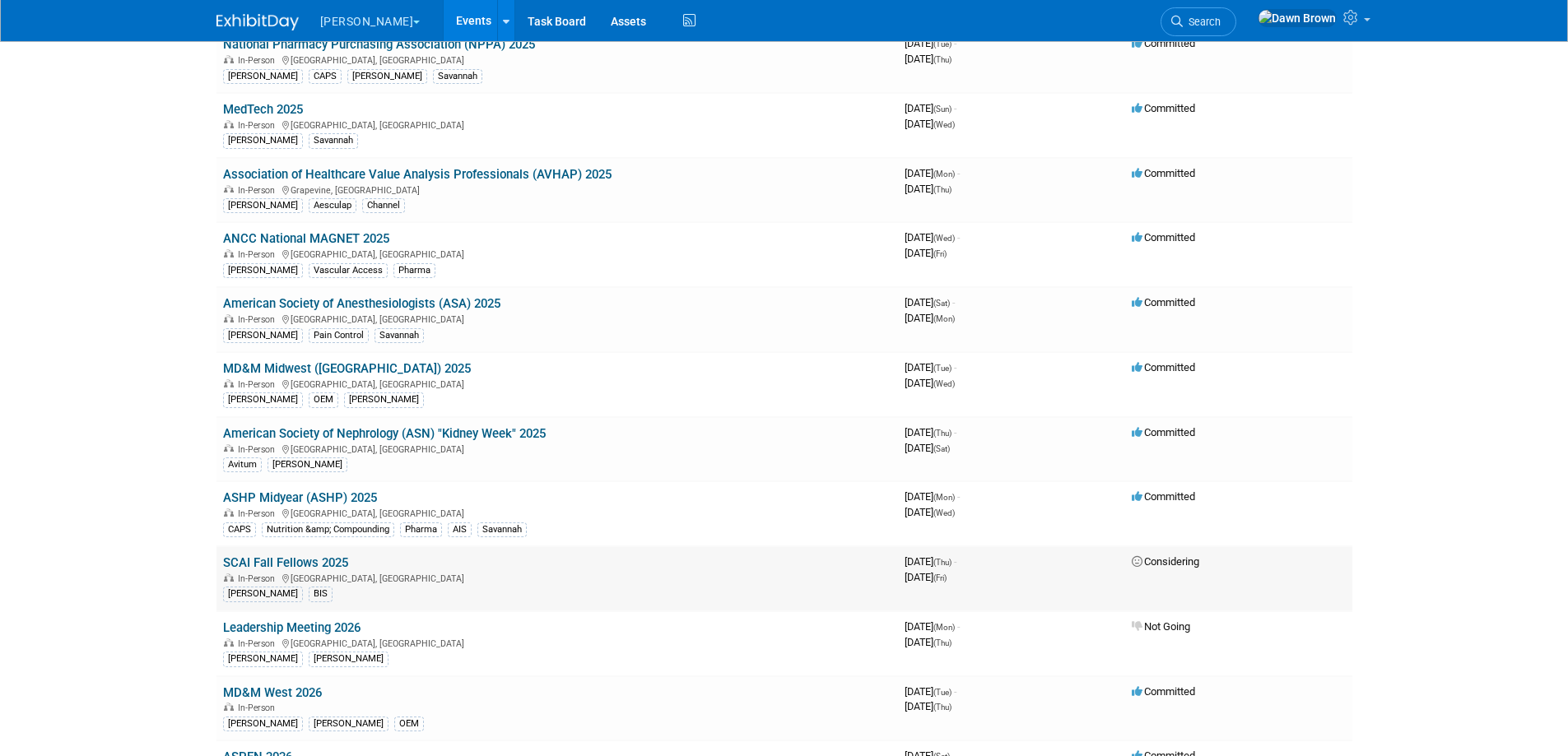
scroll to position [288, 0]
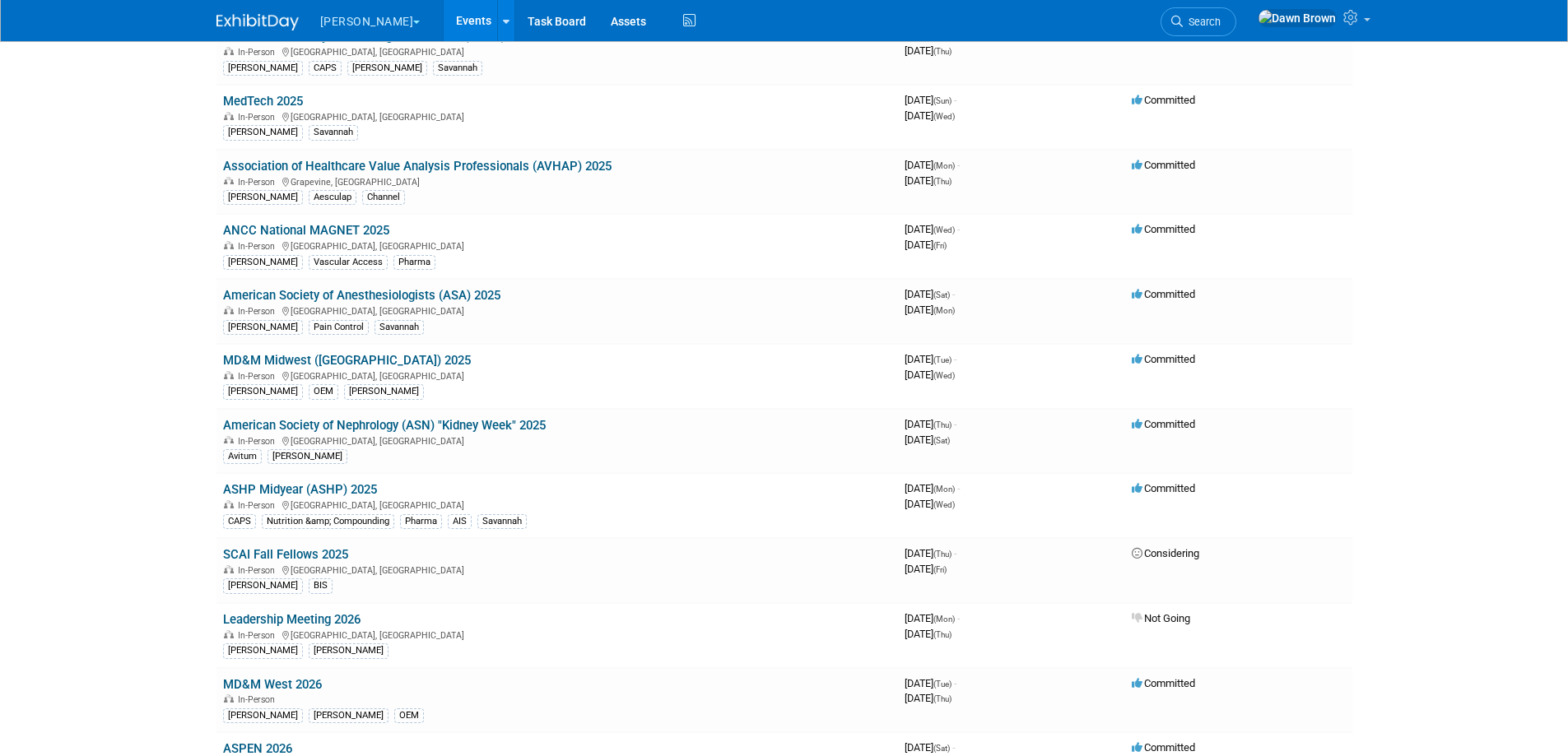
click at [497, 424] on link "American Society of Nephrology (ASN) "Kidney Week" 2025" at bounding box center [384, 425] width 322 height 15
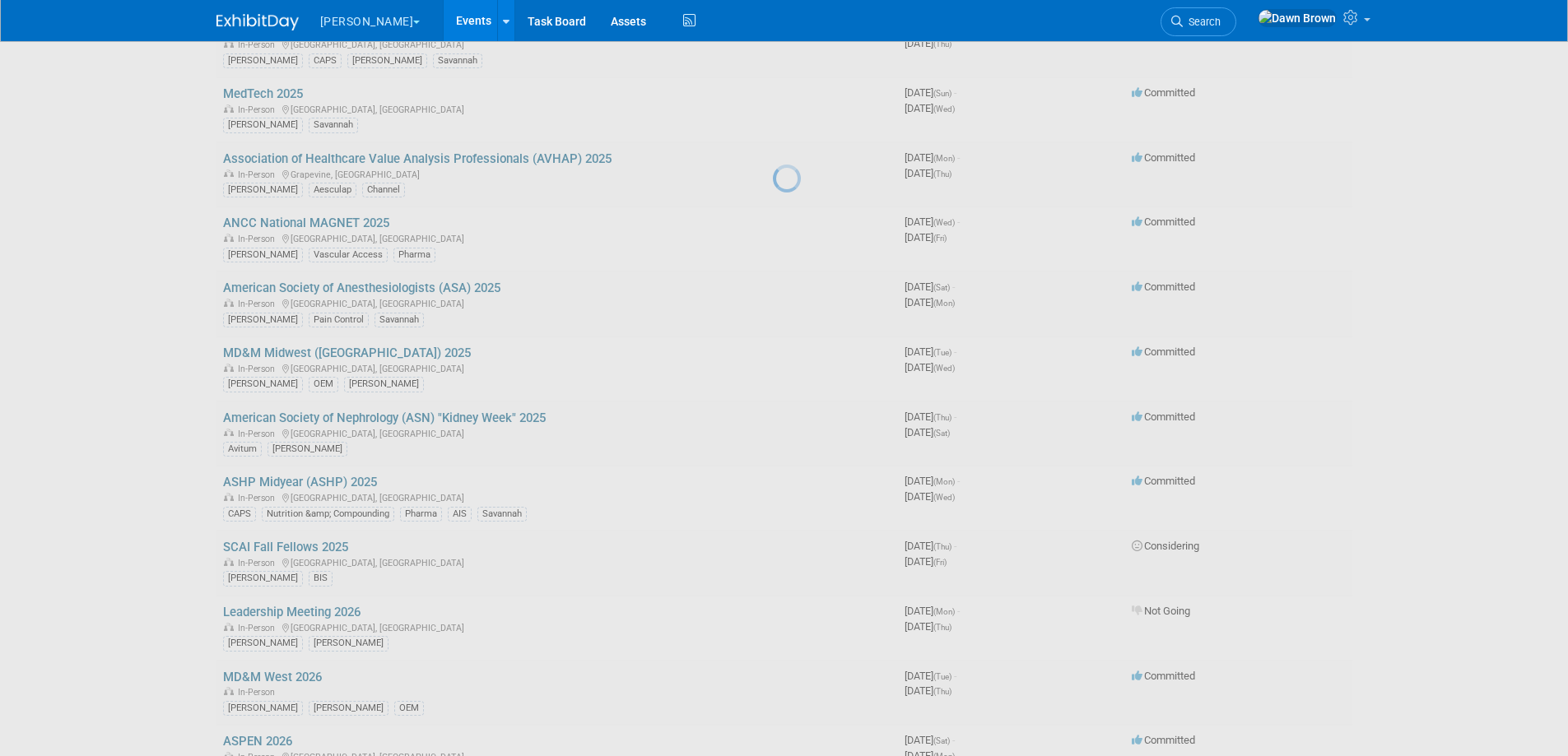
scroll to position [308, 0]
